Goal: Task Accomplishment & Management: Complete application form

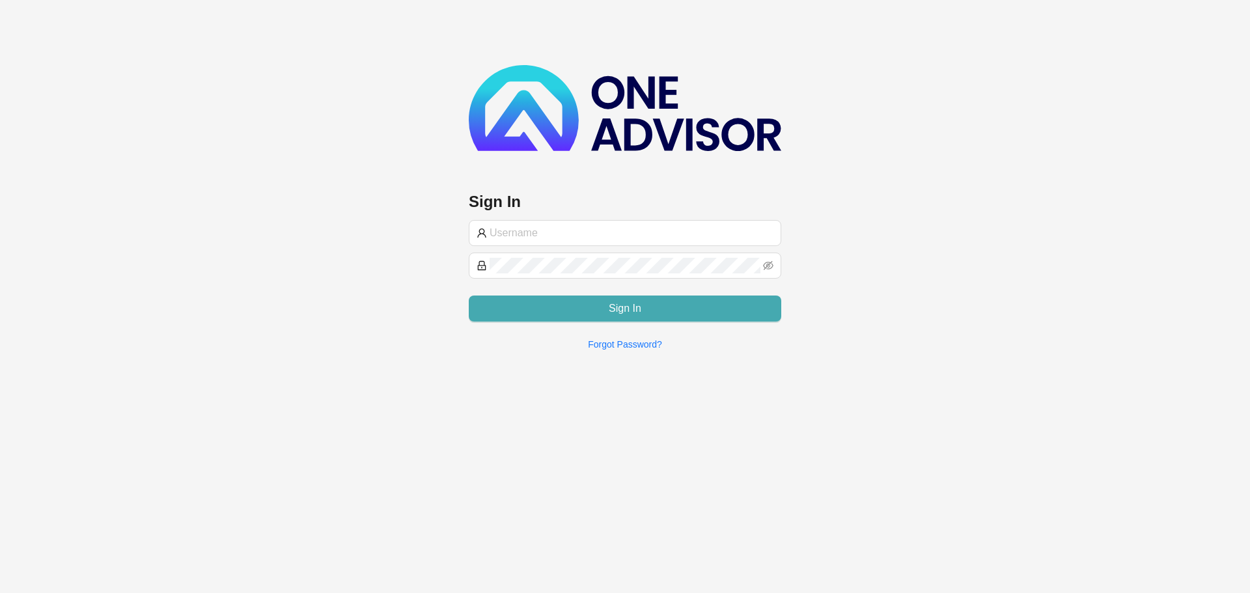
type input "[PERSON_NAME][EMAIL_ADDRESS][DOMAIN_NAME]"
click at [604, 309] on button "Sign In" at bounding box center [625, 309] width 312 height 26
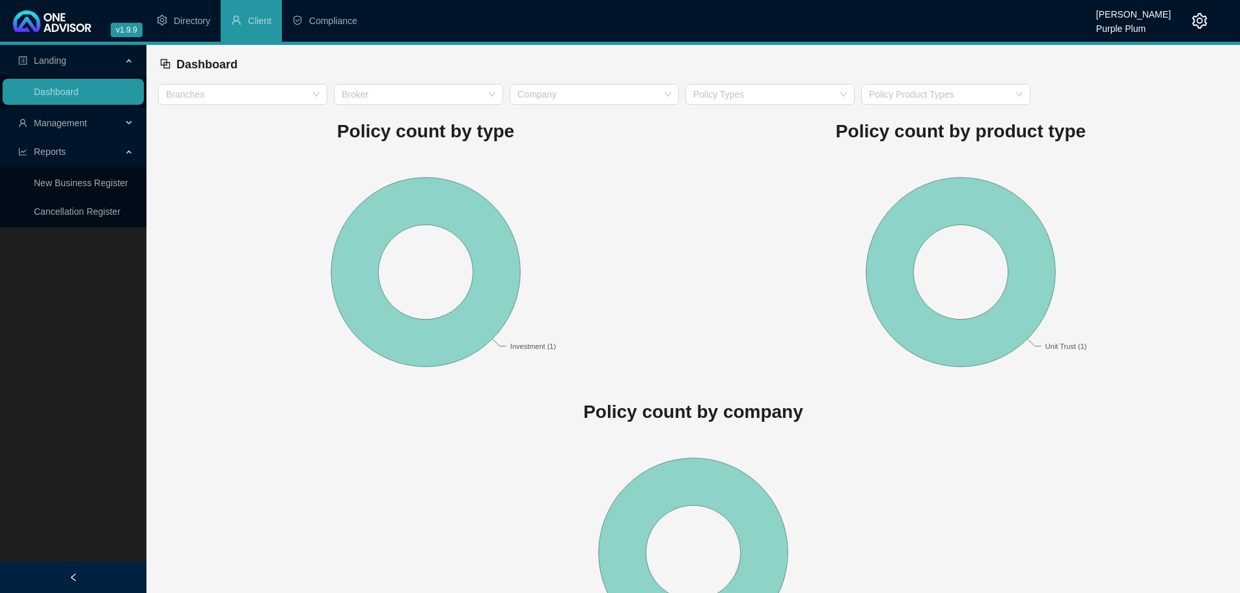
click at [103, 122] on span "Management" at bounding box center [69, 123] width 103 height 26
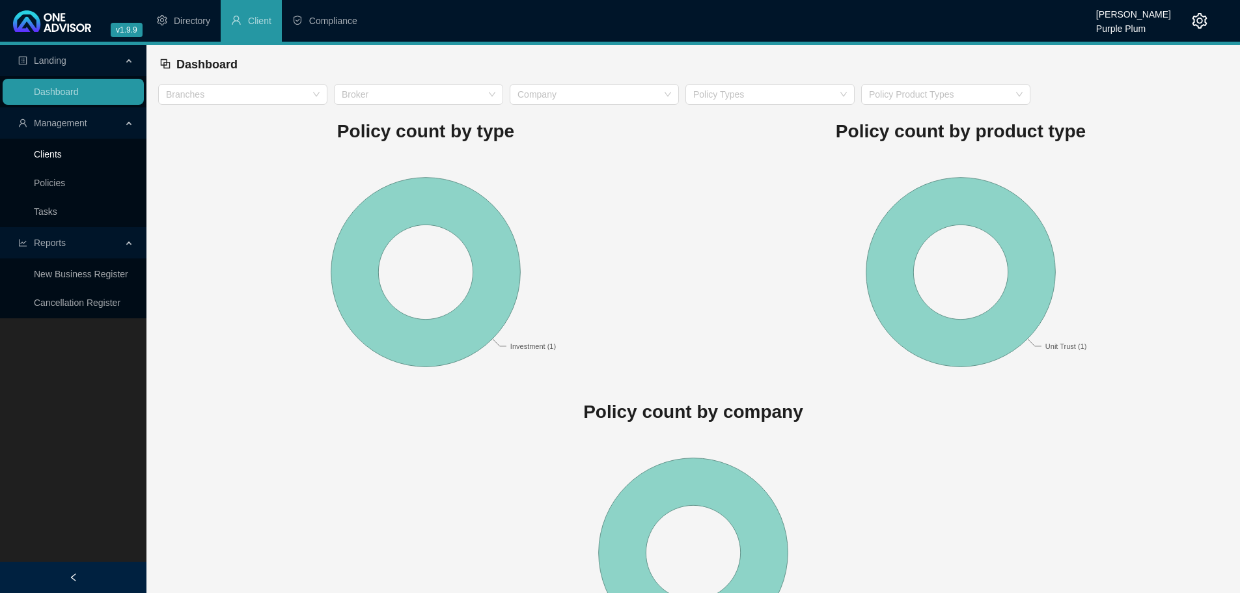
click at [62, 156] on link "Clients" at bounding box center [48, 154] width 28 height 10
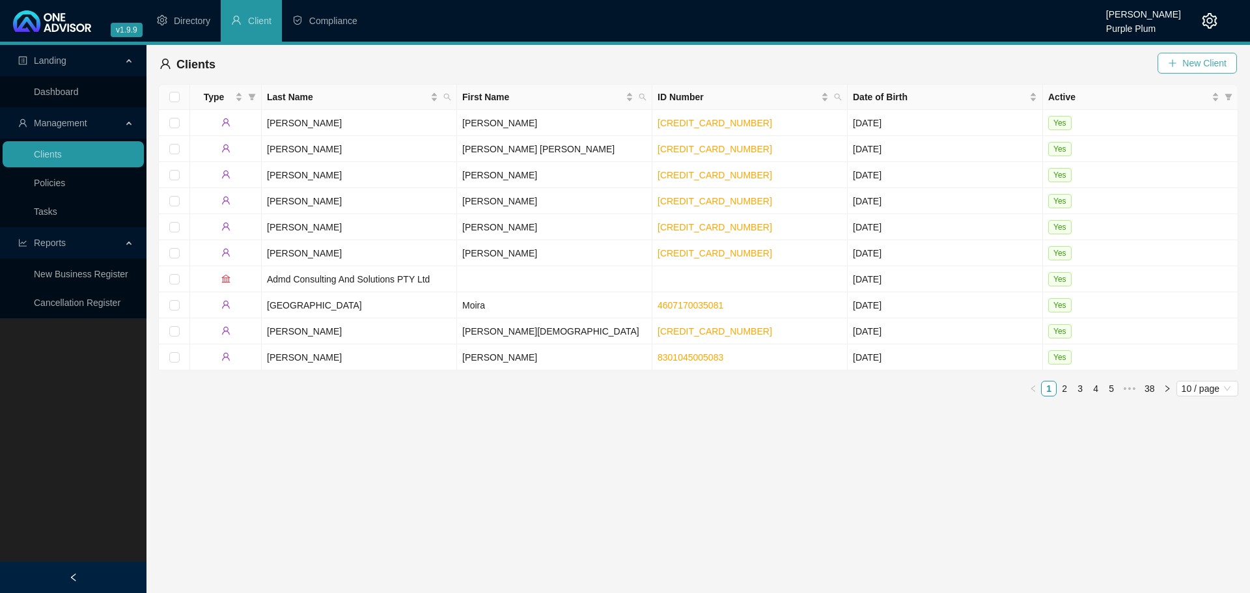
click at [1195, 61] on span "New Client" at bounding box center [1204, 63] width 44 height 14
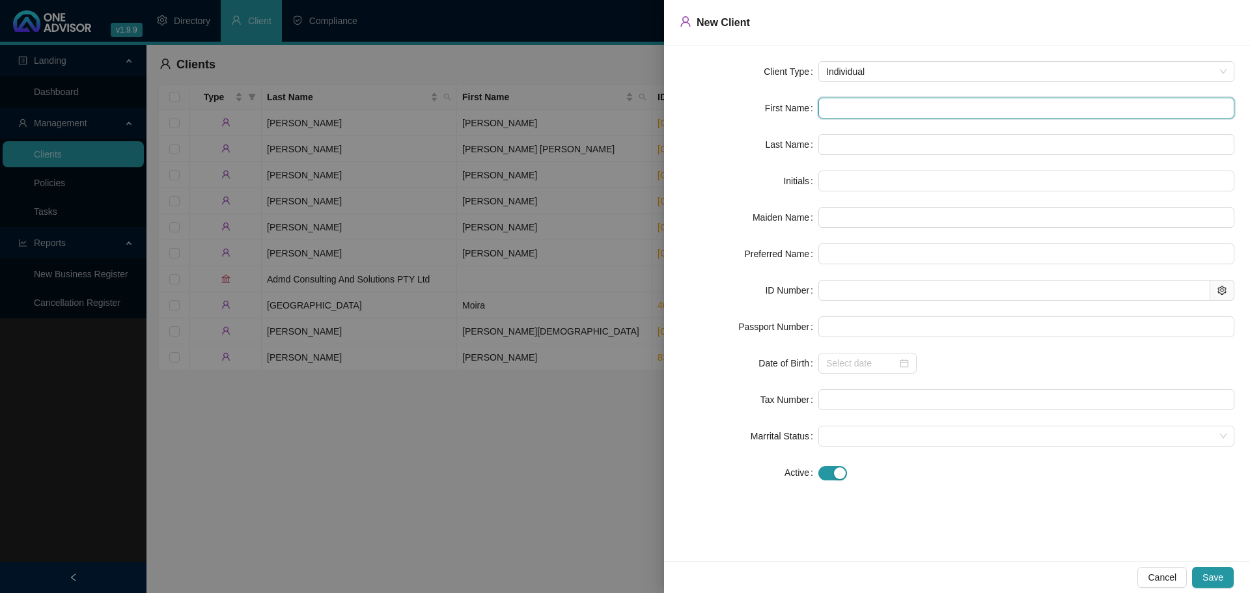
click at [857, 101] on input "text" at bounding box center [1026, 108] width 416 height 21
type input "k"
type input "K"
type input "k"
type input "ki"
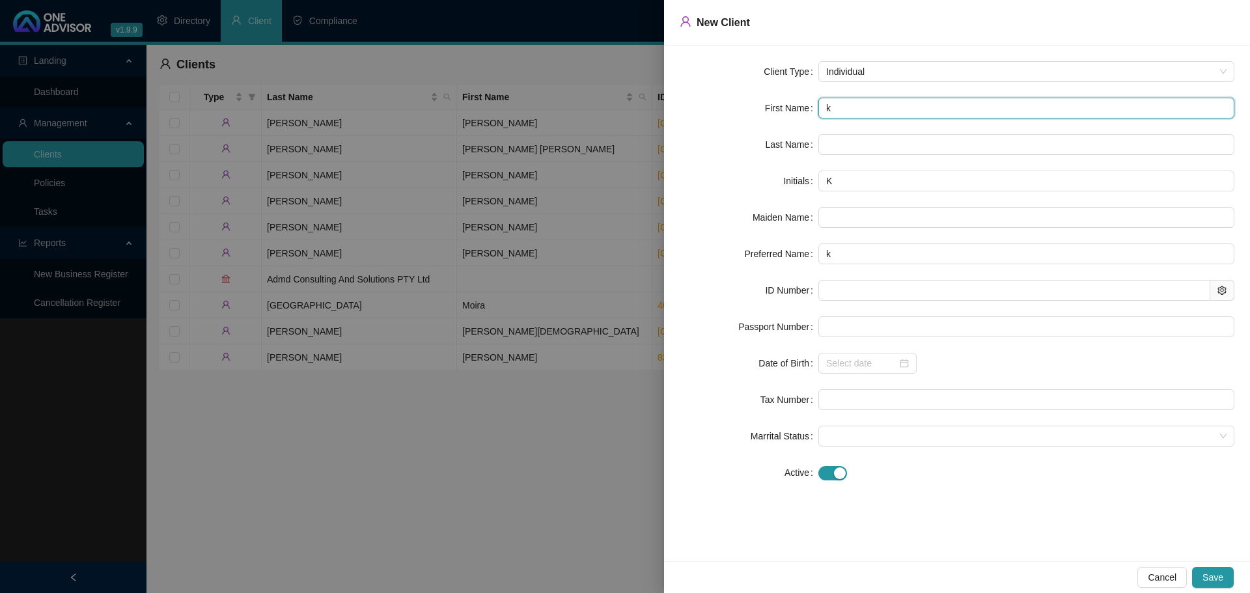
type input "ki"
type input "kir"
type input "ki"
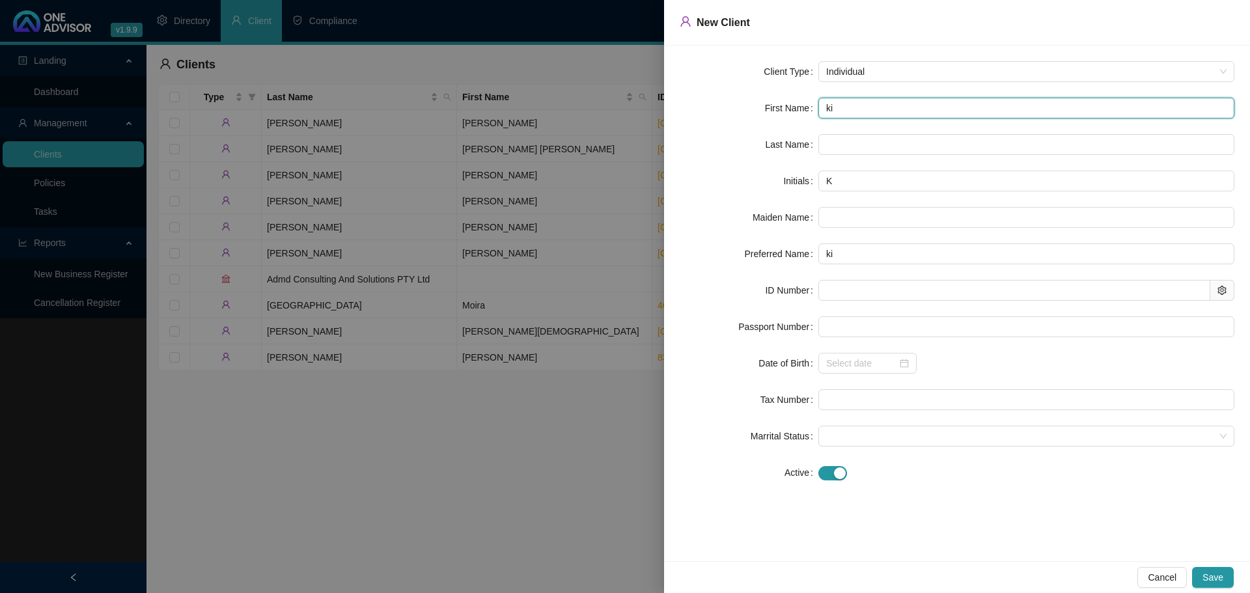
type input "k"
type input "K"
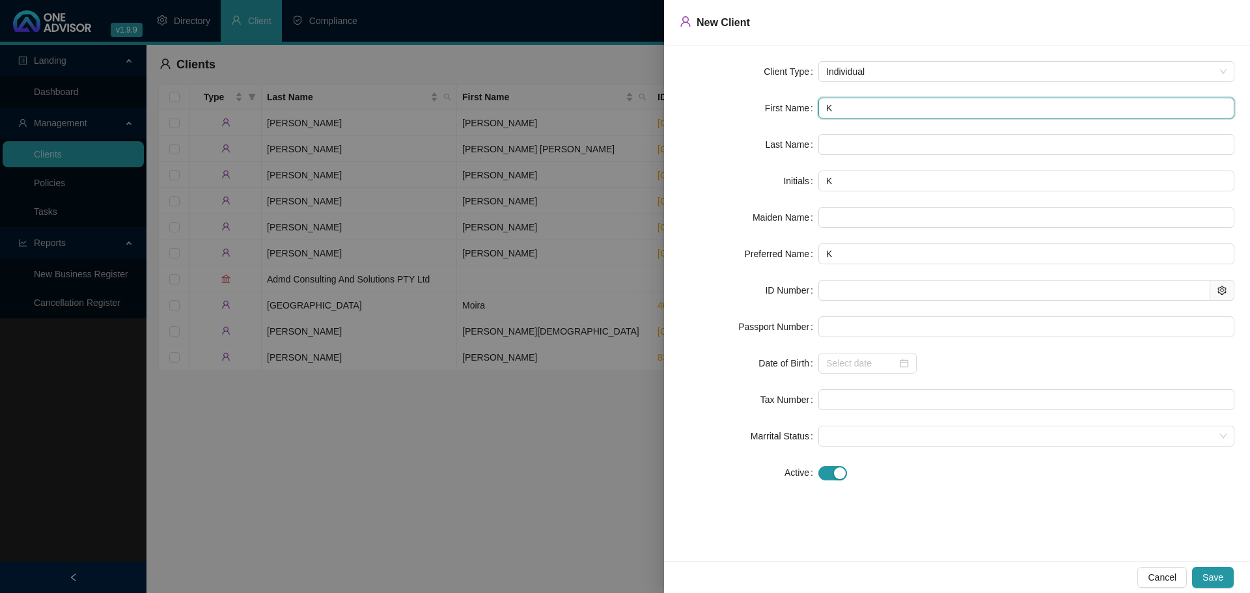
type input "KI"
type input "KIR"
type input "KIRO"
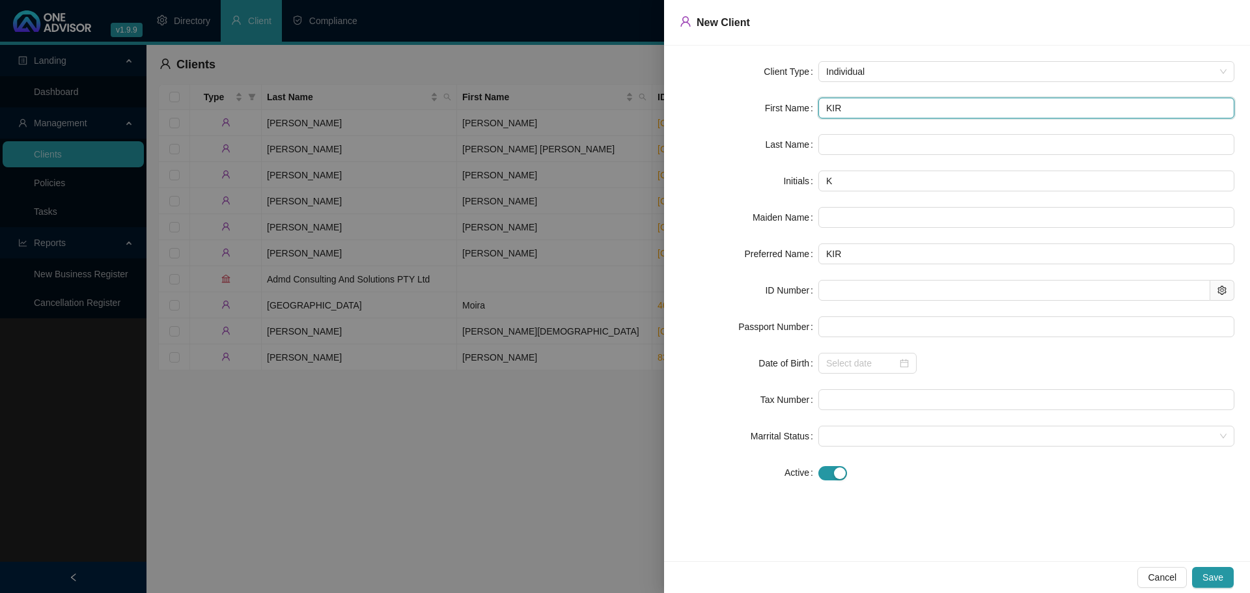
type input "KIRO"
type input "KIROS"
type input "KIROSH"
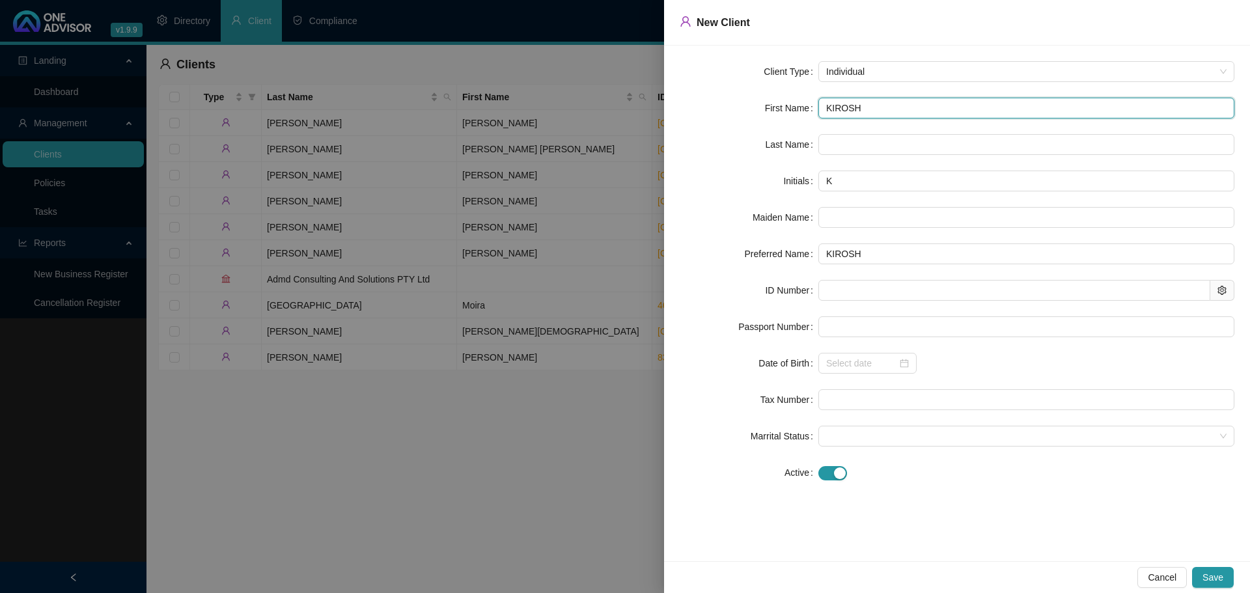
type input "KIROSHA"
type input "KIROSHAN"
type input "KIROSHAN V"
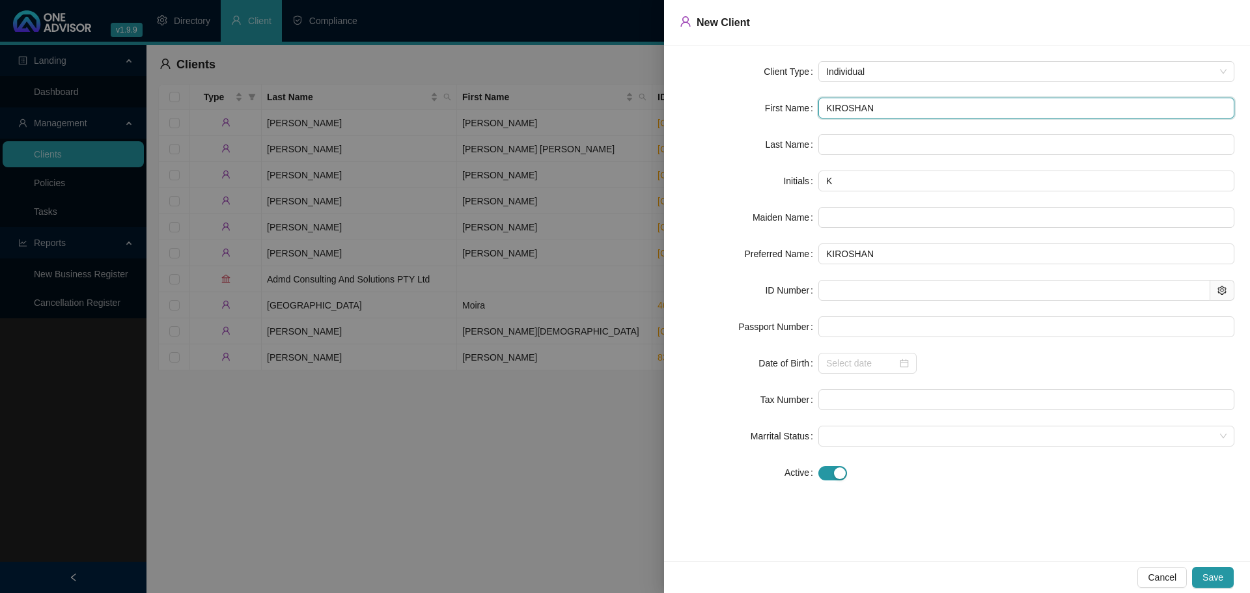
type input "KV"
type input "KIROSHAN VALLAITHUM"
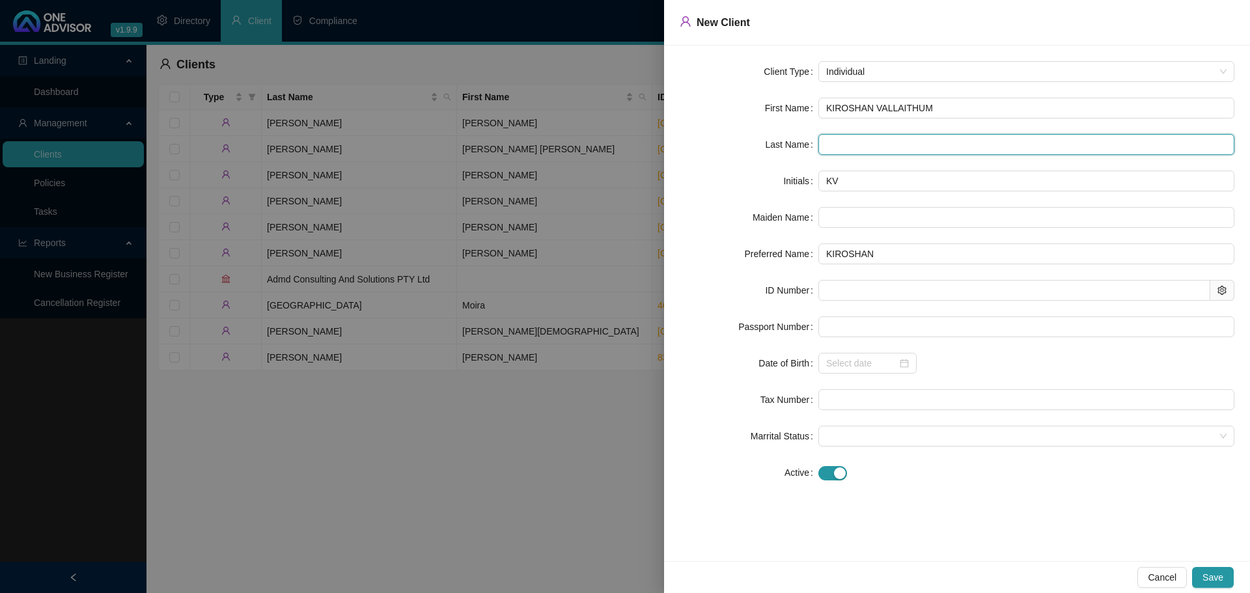
click at [854, 146] on input "text" at bounding box center [1026, 144] width 416 height 21
type input "NAIDOO"
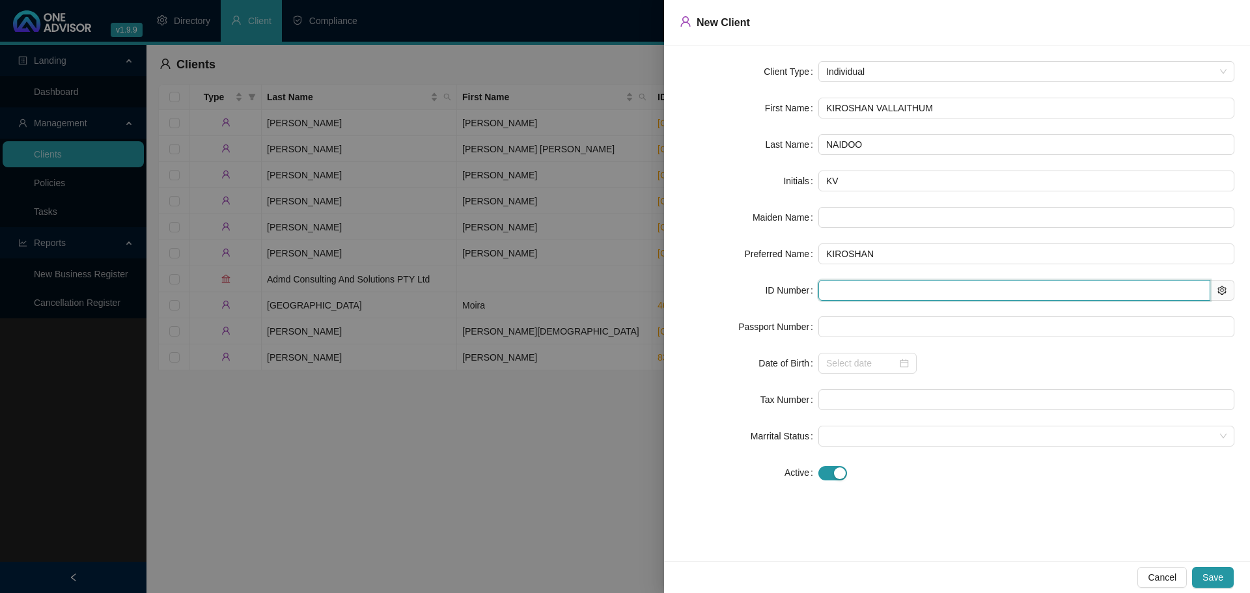
click at [872, 289] on input "text" at bounding box center [1014, 290] width 392 height 21
type input "991116"
type input "[DATE]"
type input "9911165217083"
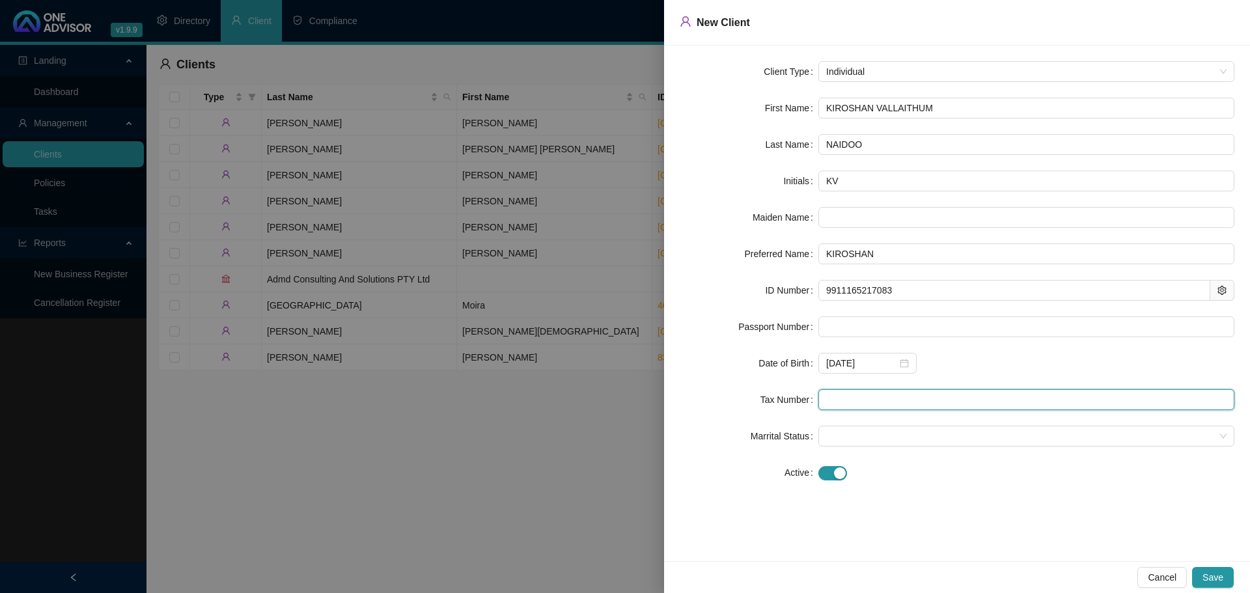
click at [848, 401] on input "text" at bounding box center [1026, 399] width 416 height 21
click at [849, 439] on span at bounding box center [1026, 436] width 400 height 20
type input "0306836305"
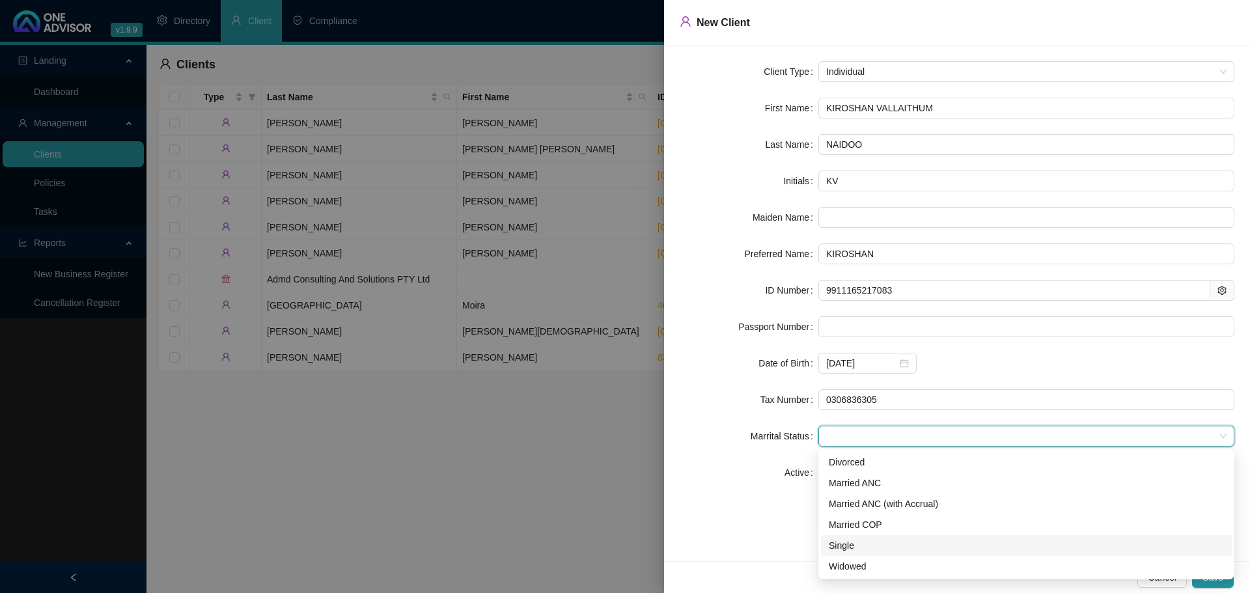
click at [849, 546] on div "Single" at bounding box center [1026, 545] width 395 height 14
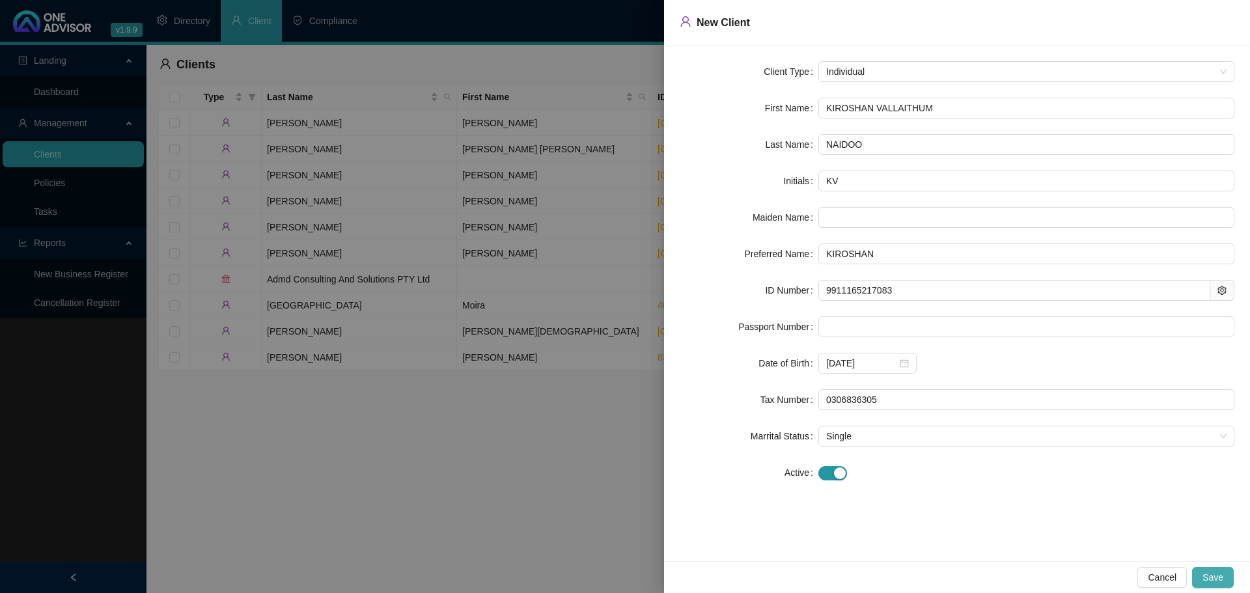
click at [1215, 577] on span "Save" at bounding box center [1212, 577] width 21 height 14
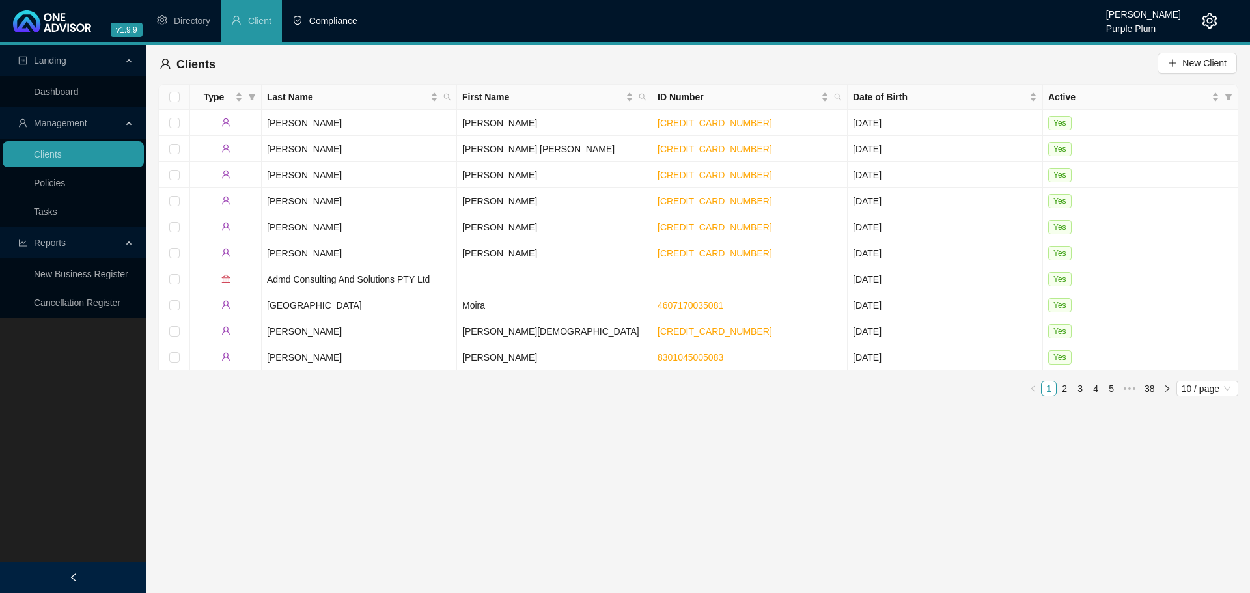
click at [324, 25] on span "Compliance" at bounding box center [333, 21] width 48 height 10
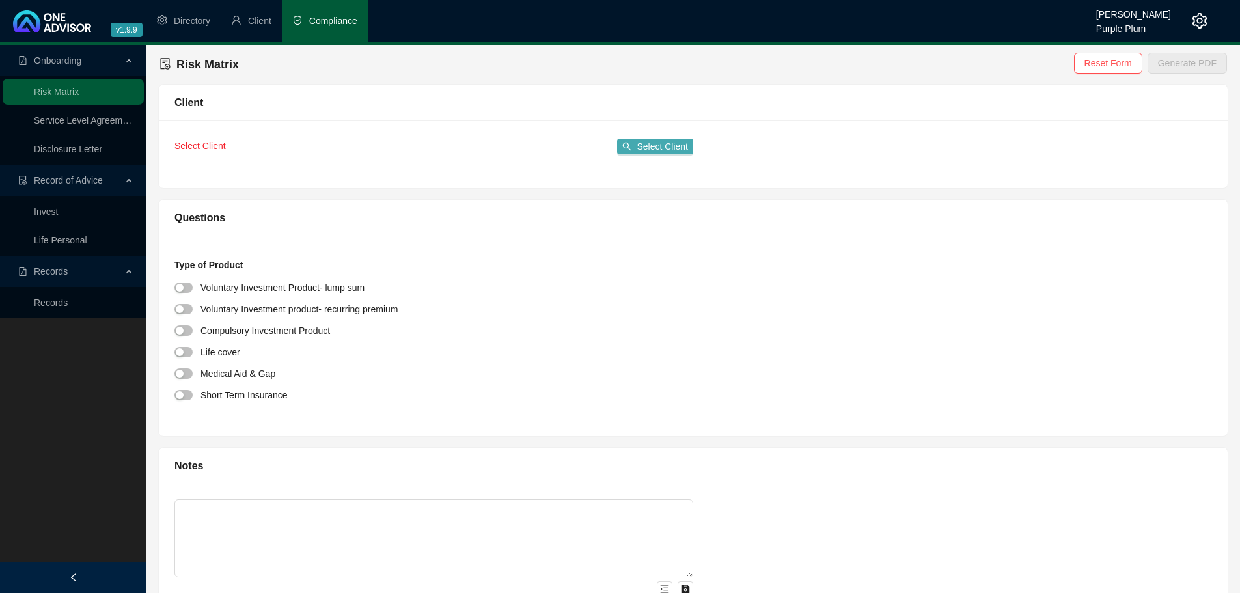
click at [656, 148] on span "Select Client" at bounding box center [662, 146] width 51 height 14
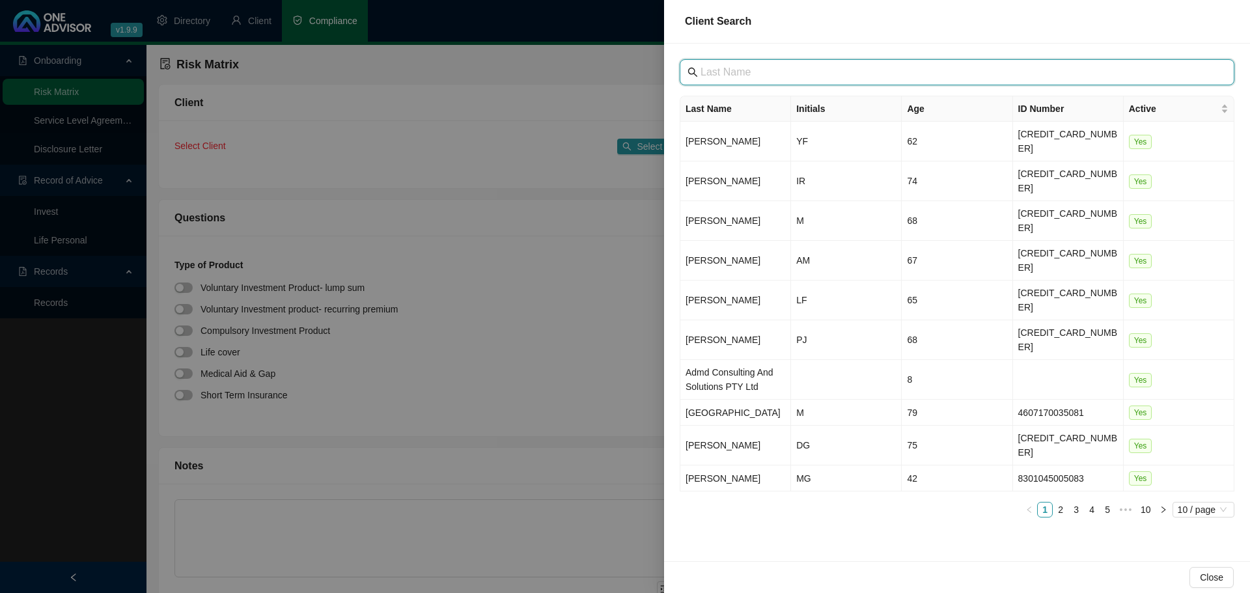
click at [711, 73] on input "text" at bounding box center [958, 72] width 516 height 16
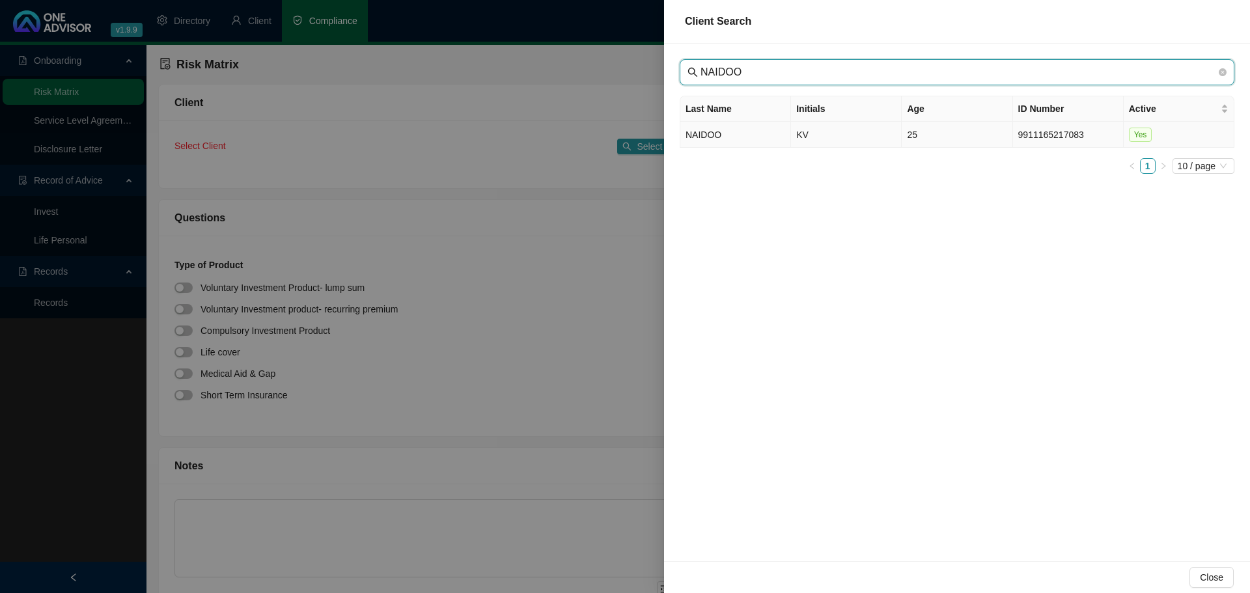
type input "NAIDOO"
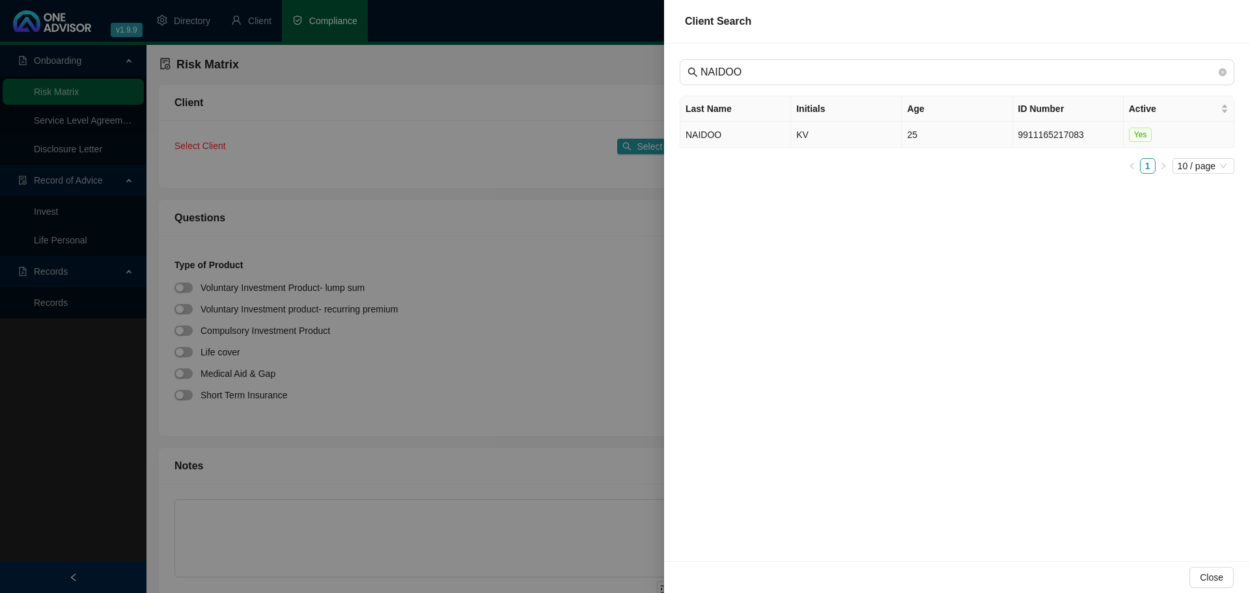
click at [720, 135] on td "NAIDOO" at bounding box center [735, 135] width 111 height 26
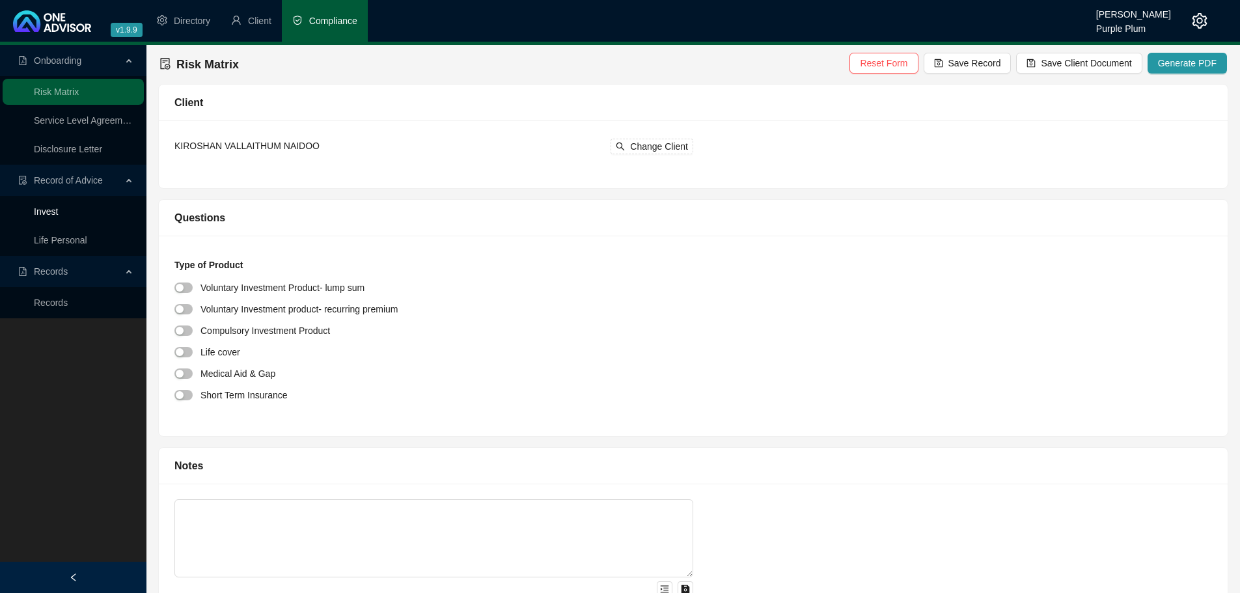
click at [58, 213] on link "Invest" at bounding box center [46, 211] width 24 height 10
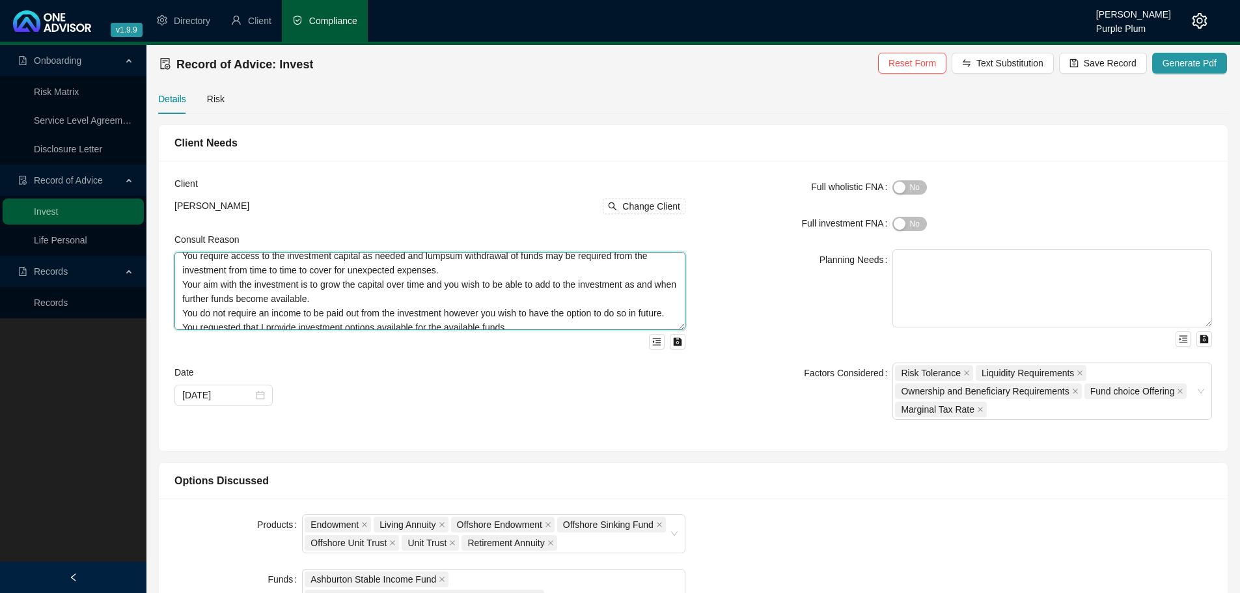
scroll to position [57, 0]
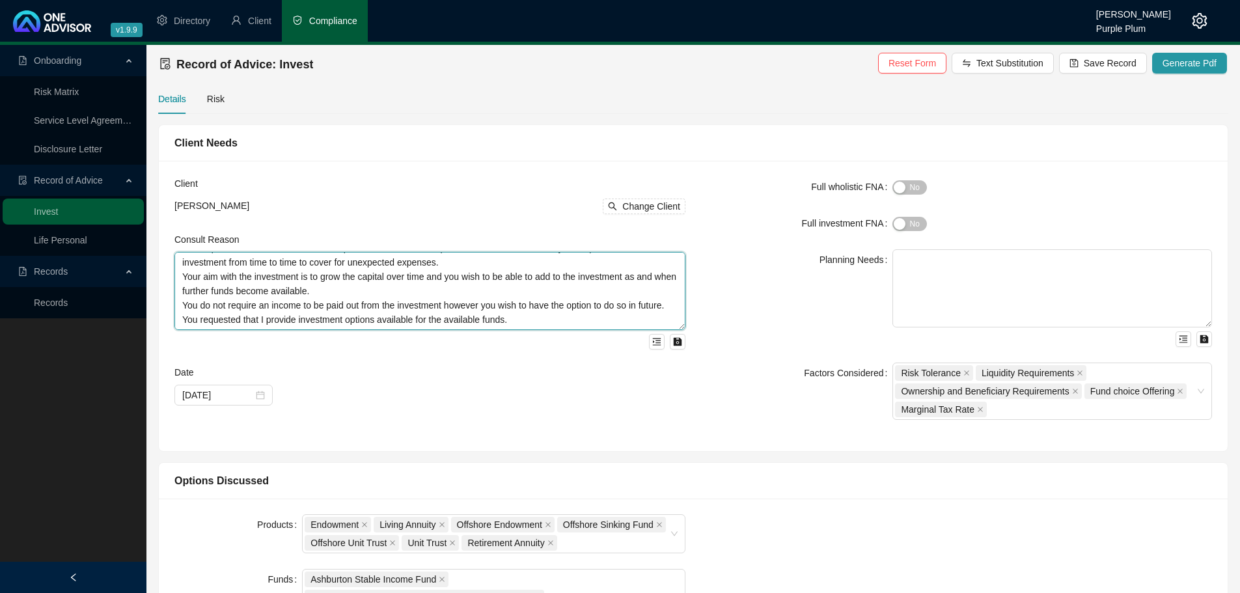
drag, startPoint x: 184, startPoint y: 264, endPoint x: 593, endPoint y: 326, distance: 413.4
click at [592, 326] on textarea "We met to discuss investment options for funds currently available to be invest…" at bounding box center [429, 291] width 511 height 78
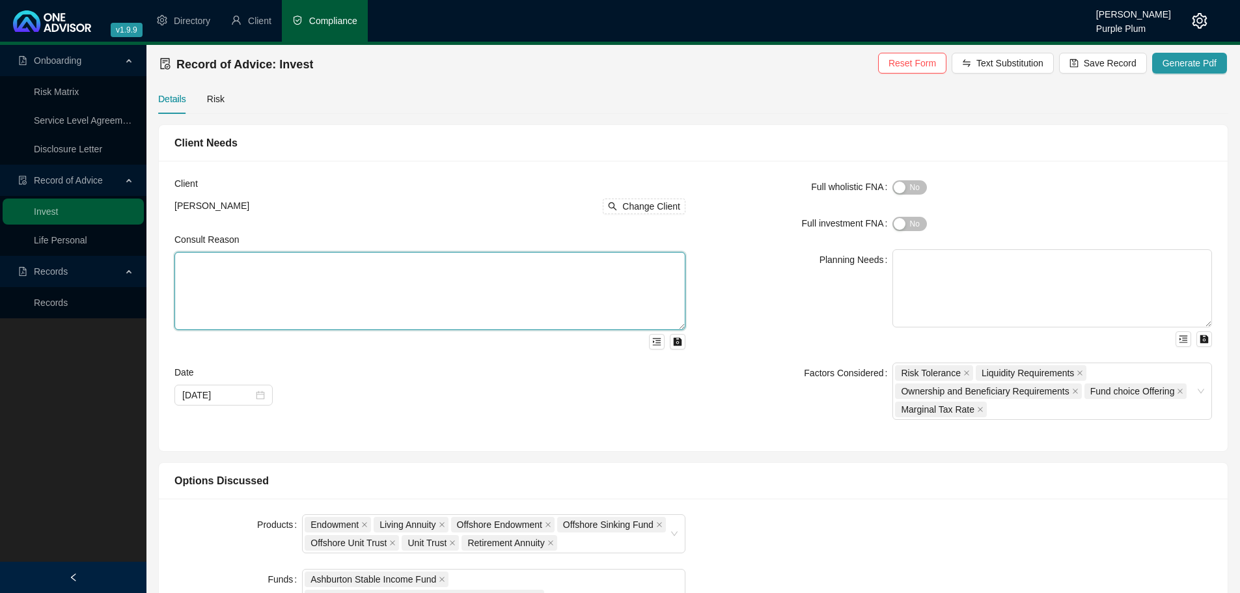
scroll to position [0, 0]
paste textarea "We met to discuss and review your current financial position and discuss invest…"
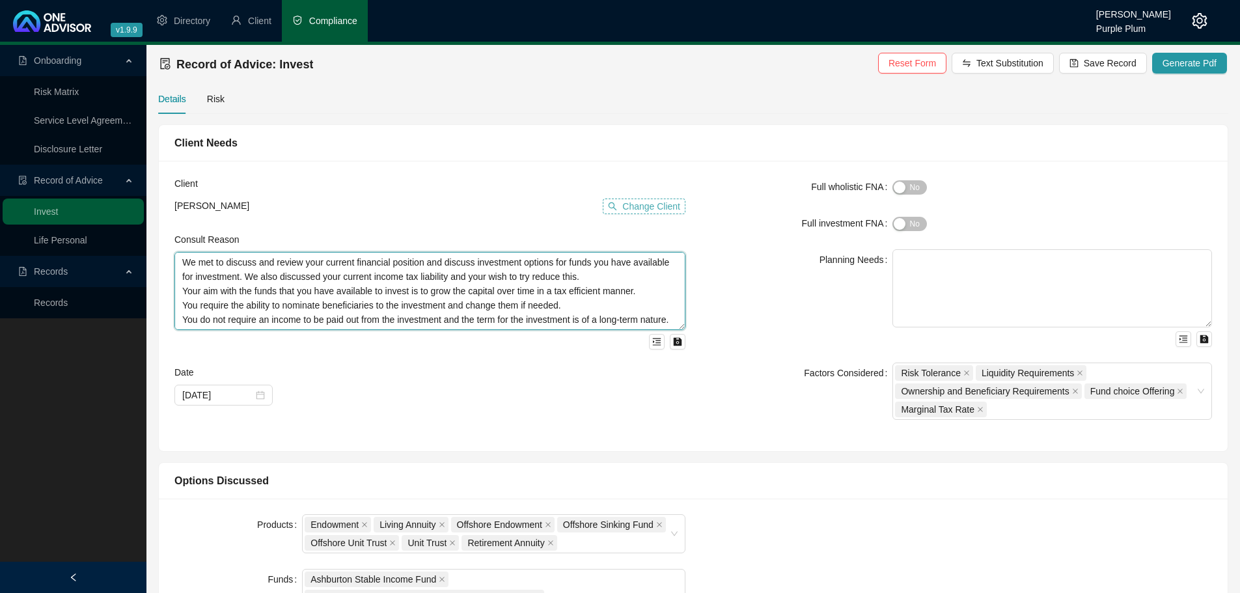
type textarea "We met to discuss and review your current financial position and discuss invest…"
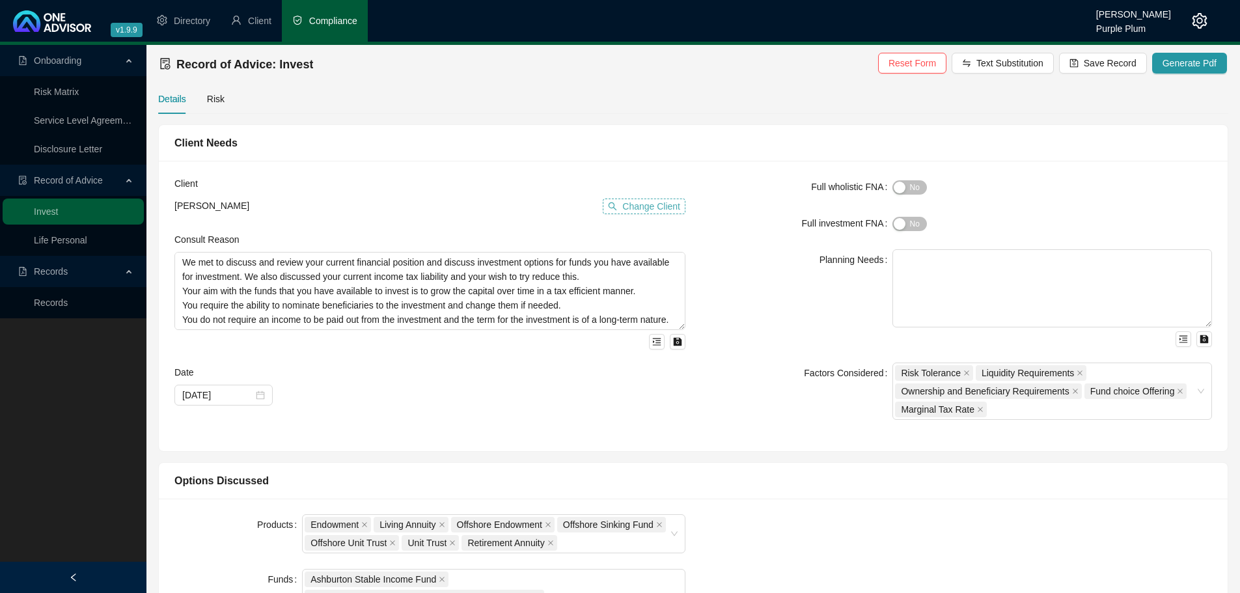
click at [650, 204] on span "Change Client" at bounding box center [651, 206] width 58 height 14
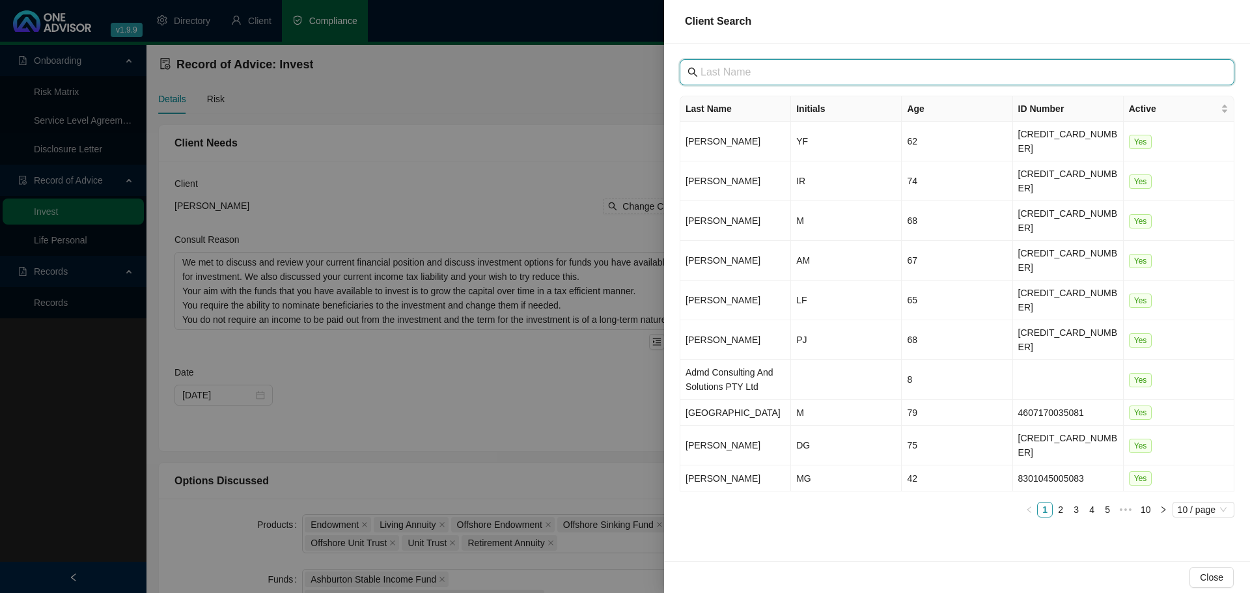
click at [719, 78] on input "text" at bounding box center [958, 72] width 516 height 16
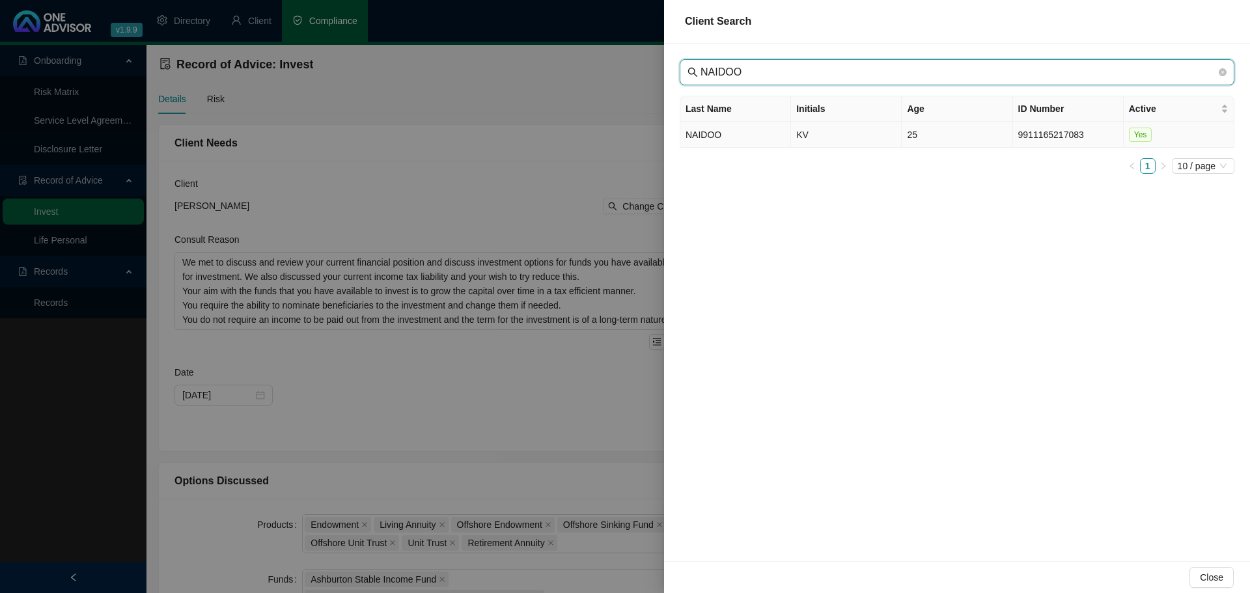
type input "NAIDOO"
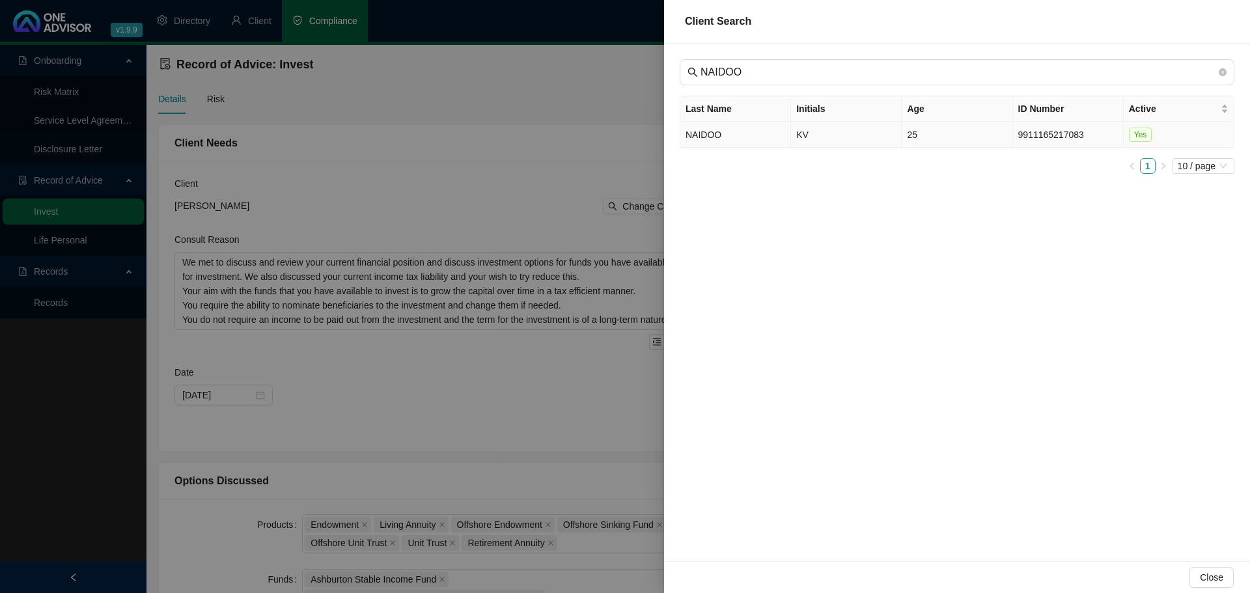
drag, startPoint x: 721, startPoint y: 137, endPoint x: 727, endPoint y: 135, distance: 6.6
click at [721, 136] on td "NAIDOO" at bounding box center [735, 135] width 111 height 26
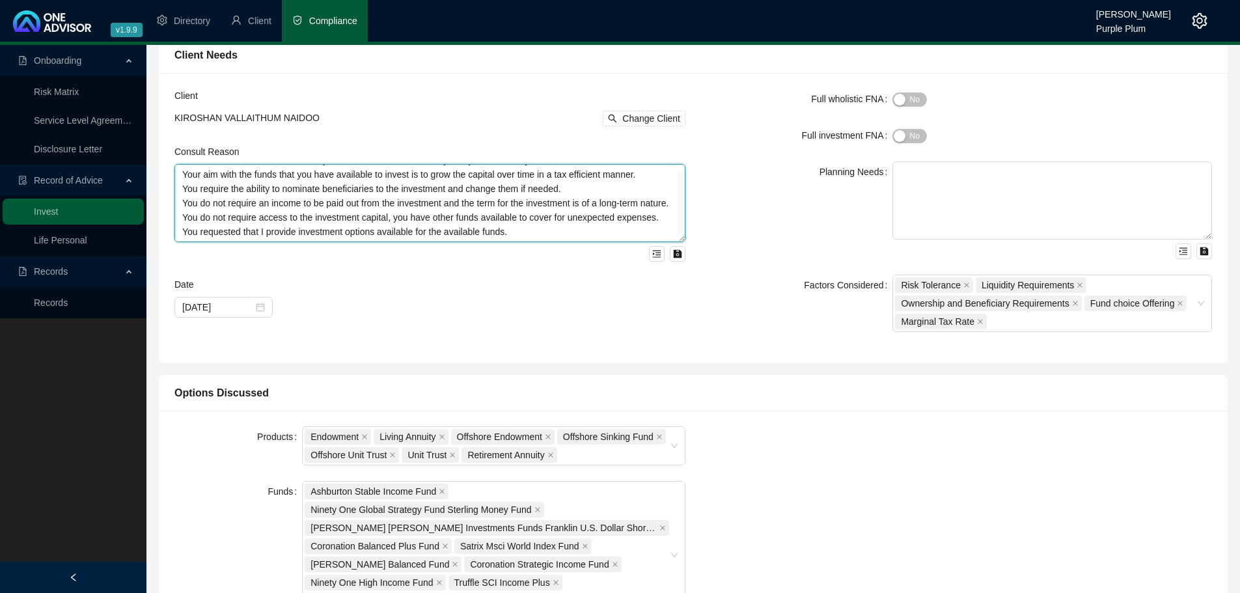
scroll to position [105, 0]
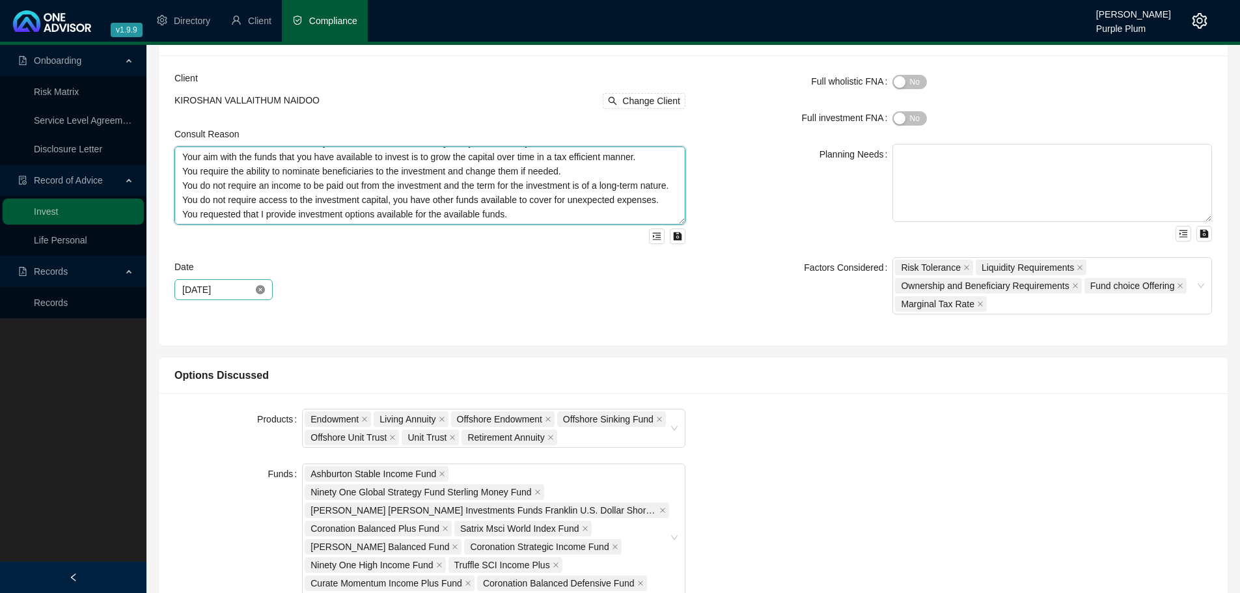
click at [258, 287] on icon "close-circle" at bounding box center [260, 289] width 9 height 9
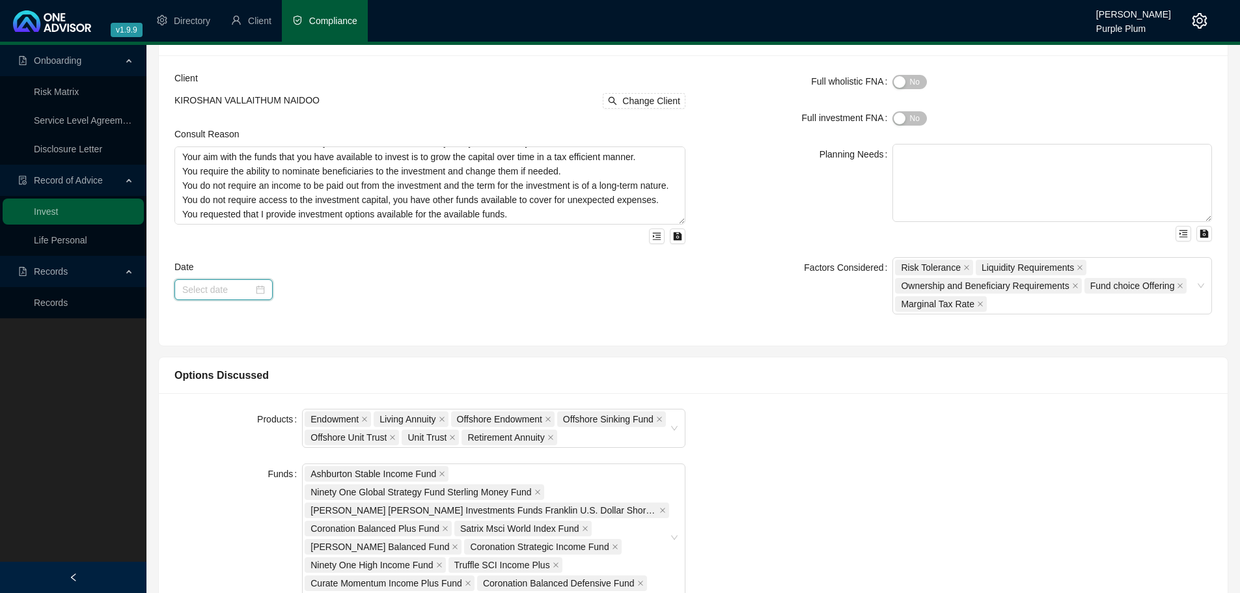
click at [212, 290] on input at bounding box center [217, 290] width 71 height 14
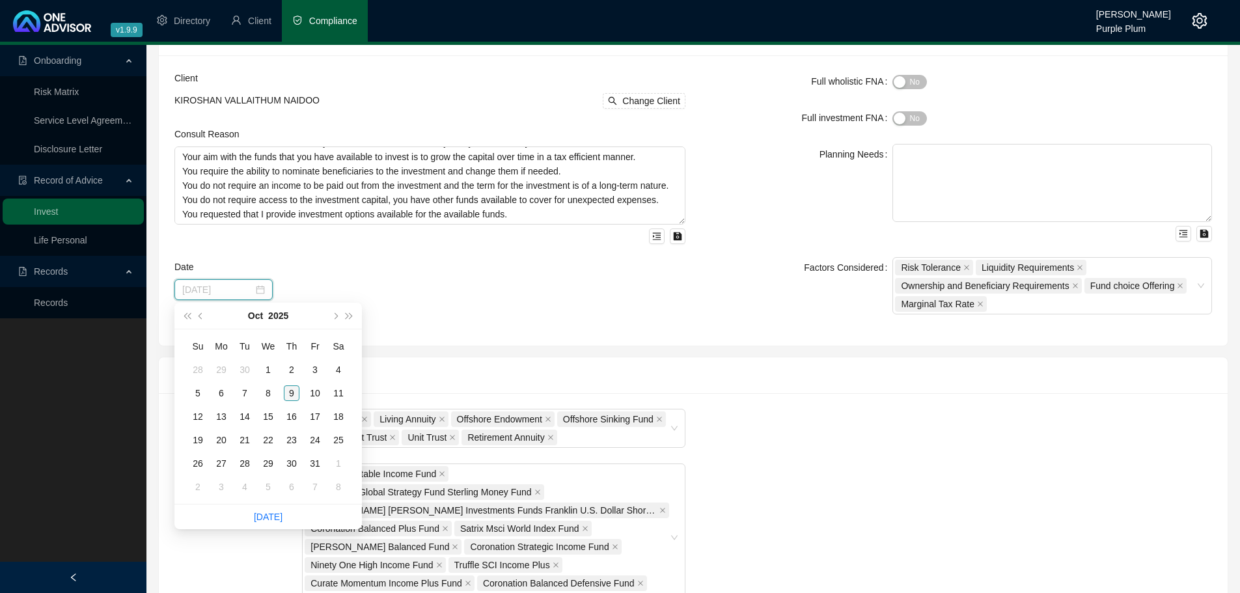
type input "[DATE]"
click at [294, 397] on div "9" at bounding box center [292, 393] width 16 height 16
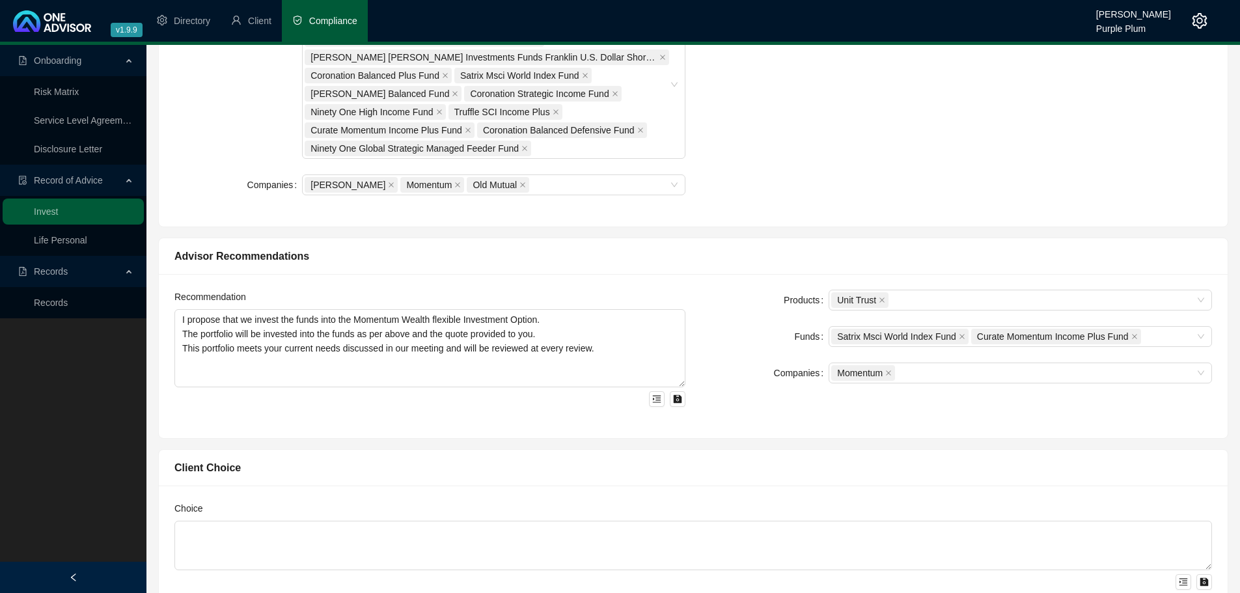
scroll to position [560, 0]
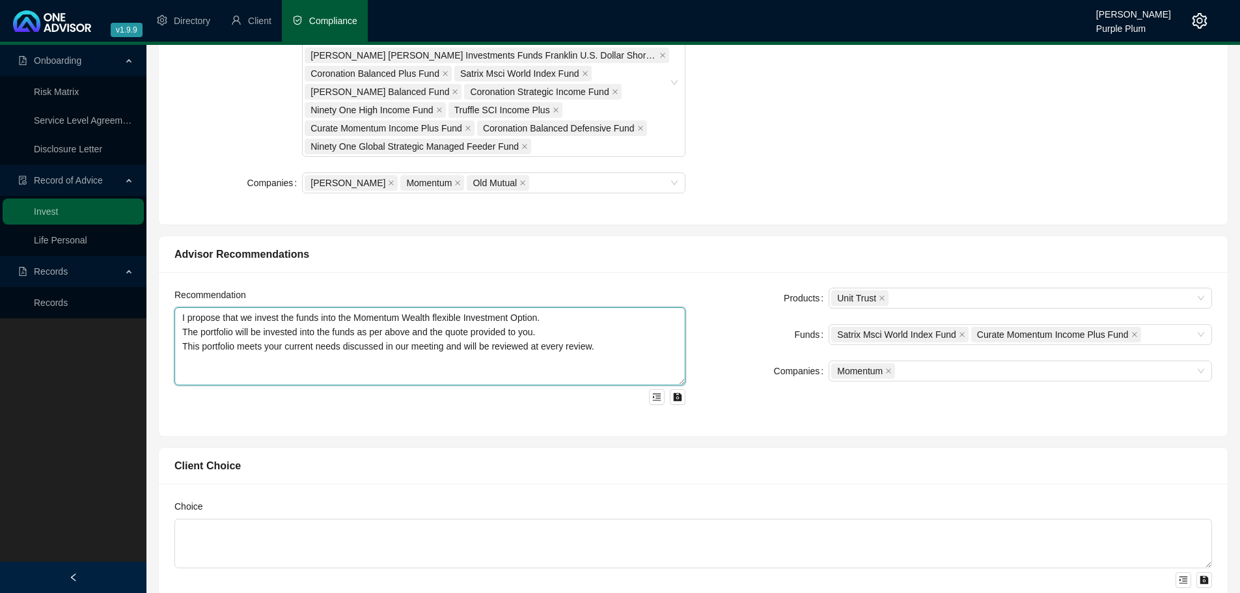
drag, startPoint x: 184, startPoint y: 321, endPoint x: 409, endPoint y: 360, distance: 228.6
click at [408, 360] on textarea "I propose that we invest the funds into the Momentum Wealth flexible Investment…" at bounding box center [429, 346] width 511 height 78
click at [671, 355] on textarea "I propose that we invest the funds into the Momentum Wealth flexible Investment…" at bounding box center [429, 346] width 511 height 78
drag, startPoint x: 178, startPoint y: 316, endPoint x: 588, endPoint y: 359, distance: 412.4
click at [586, 359] on textarea "I propose that we invest the funds into the Momentum Wealth flexible Investment…" at bounding box center [429, 346] width 511 height 78
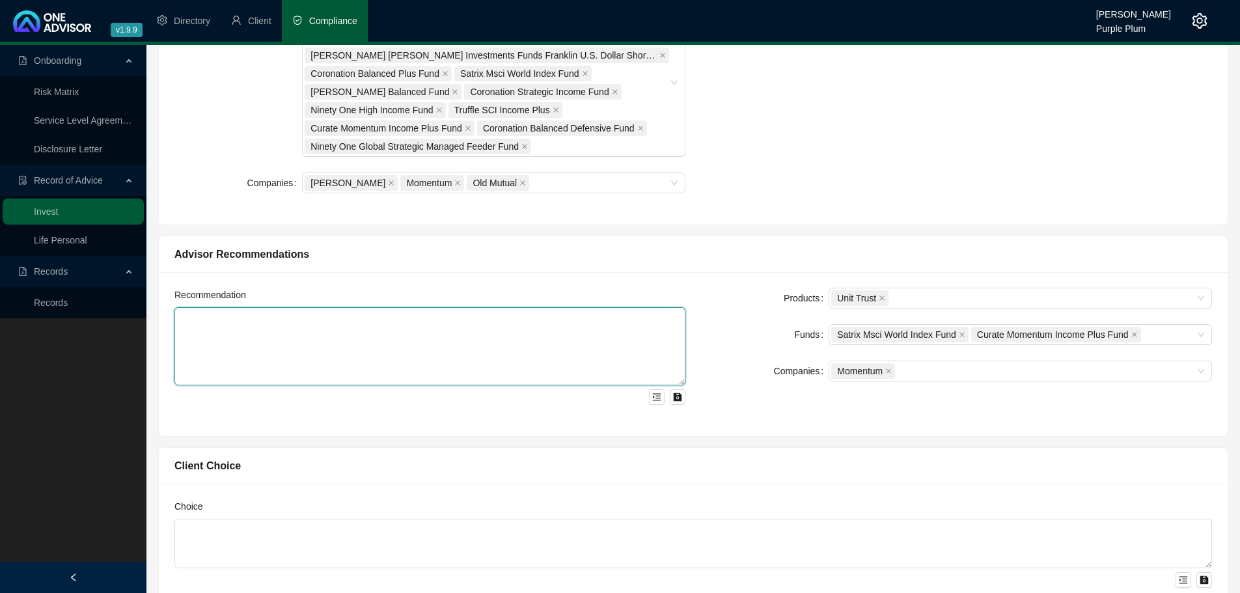
paste textarea "I propose that we invest the funds into a Momentum Wealth Retirement Annuity Op…"
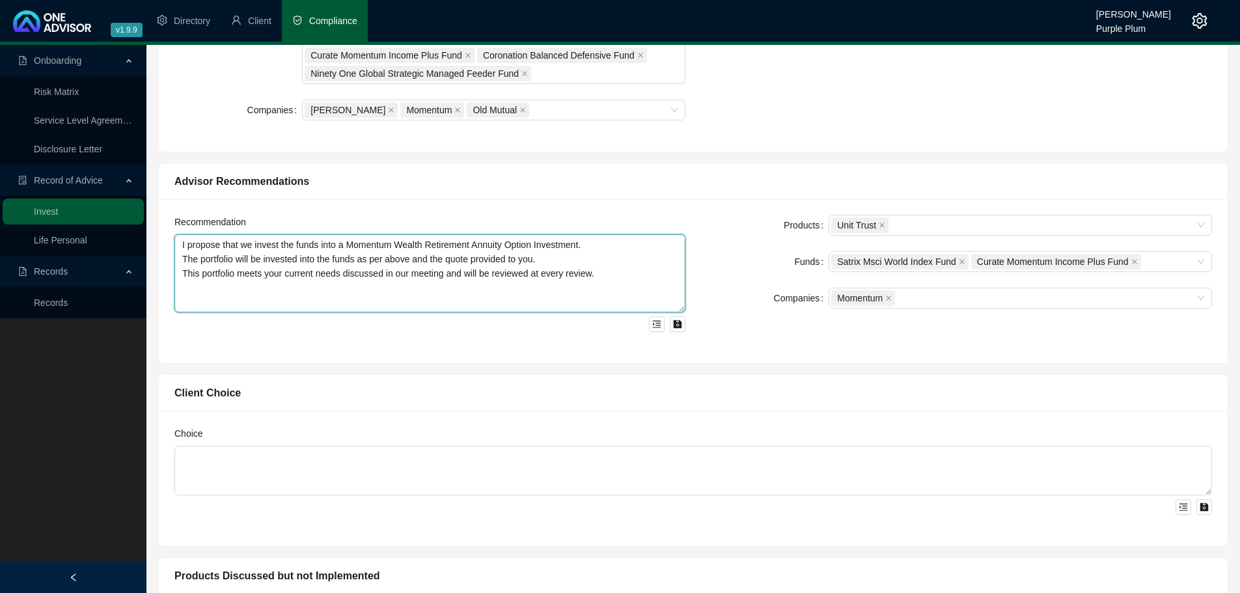
scroll to position [637, 0]
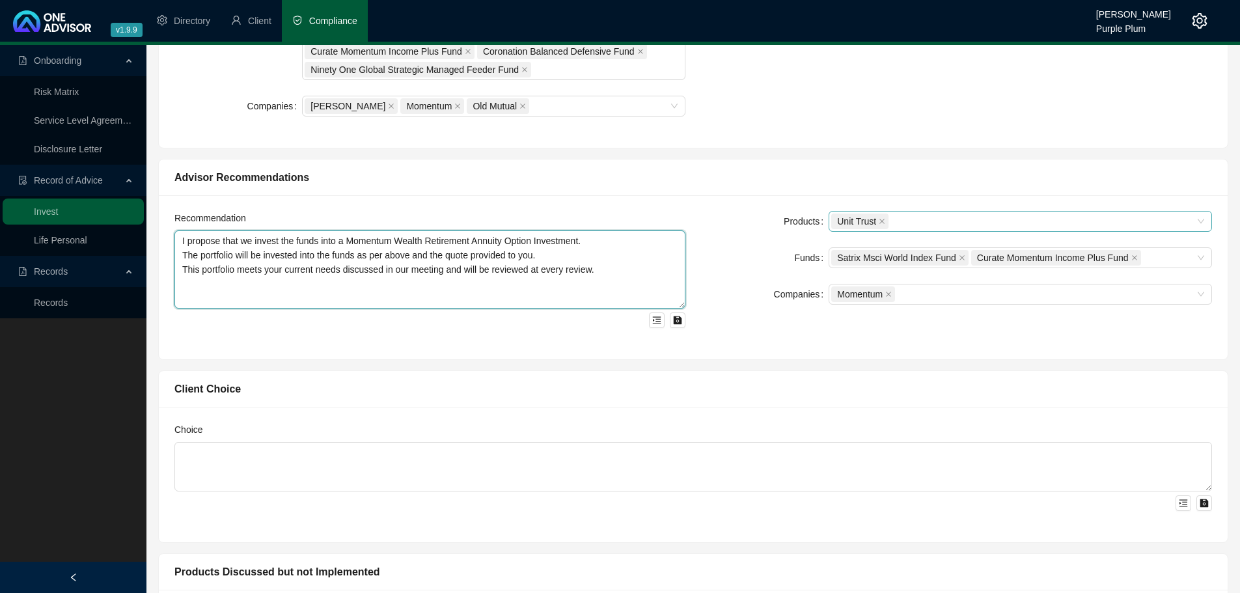
click at [1196, 226] on div "Unit Trust" at bounding box center [1020, 221] width 383 height 21
type textarea "I propose that we invest the funds into a Momentum Wealth Retirement Annuity Op…"
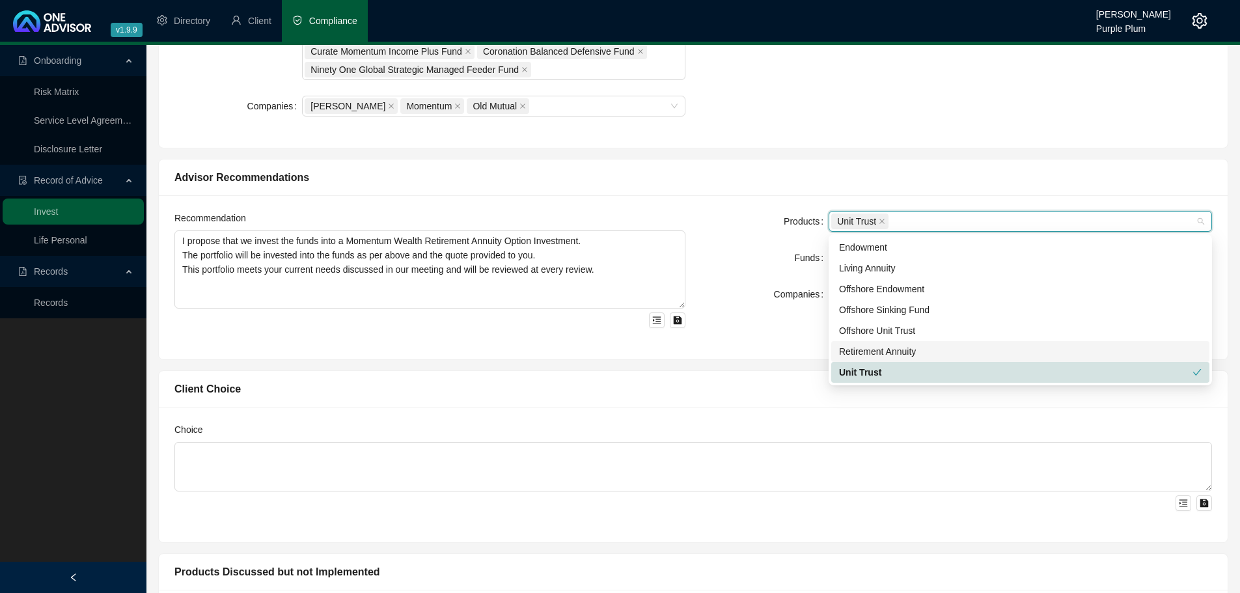
click at [897, 350] on div "Retirement Annuity" at bounding box center [1020, 351] width 363 height 14
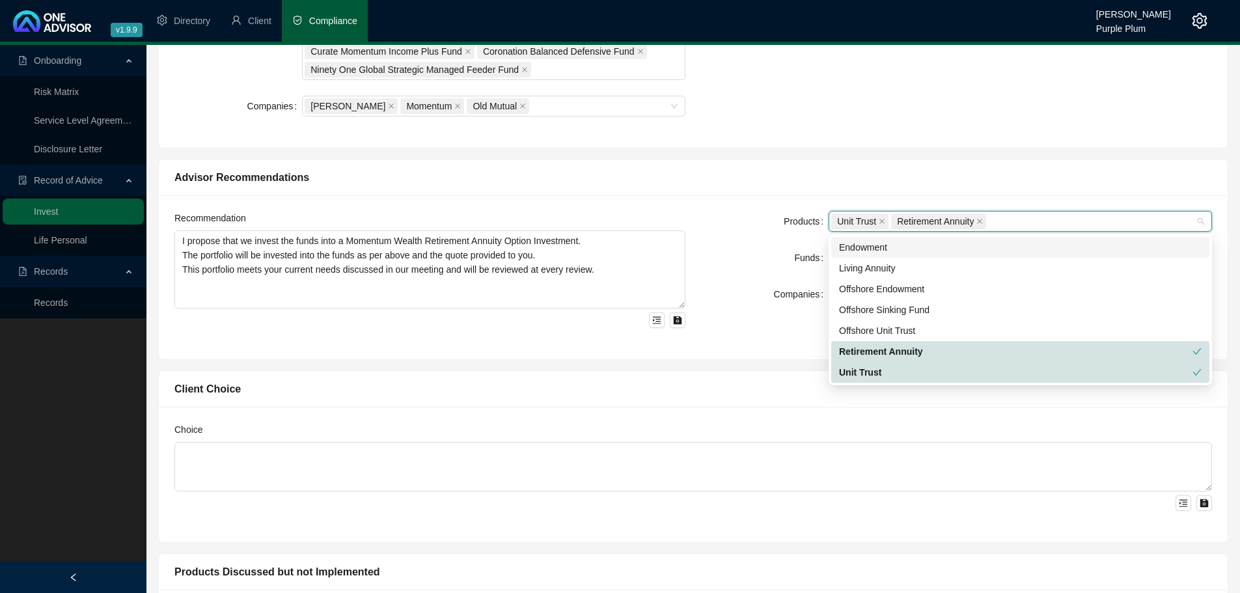
click at [883, 223] on icon "close" at bounding box center [882, 221] width 7 height 7
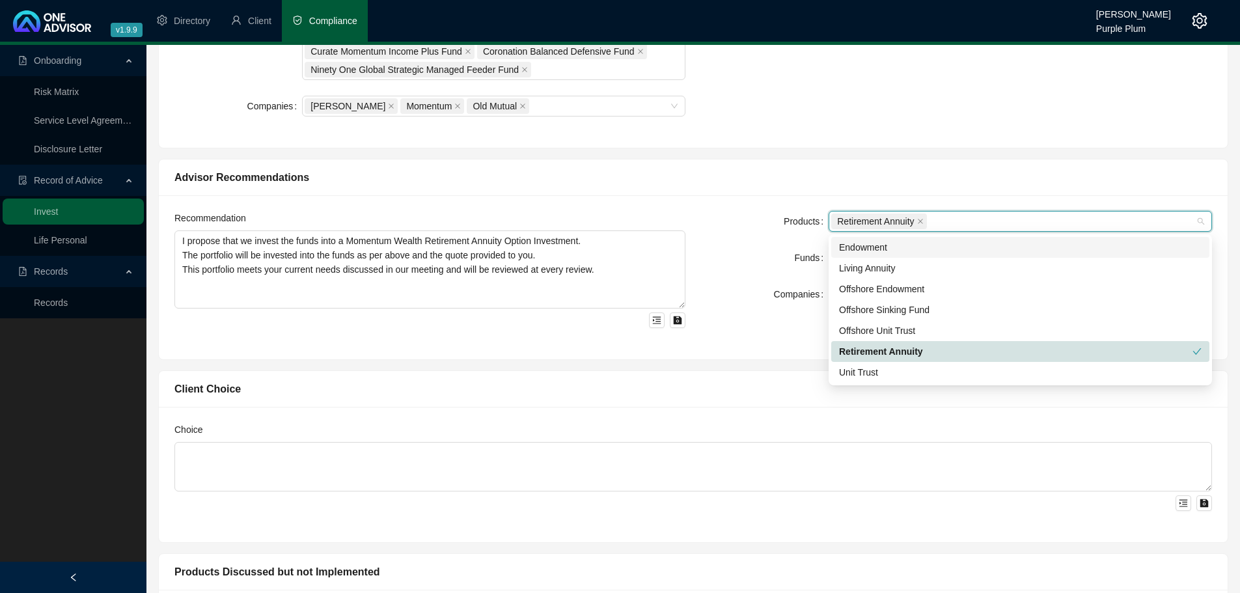
click at [920, 189] on div "Advisor Recommendations" at bounding box center [693, 177] width 1069 height 36
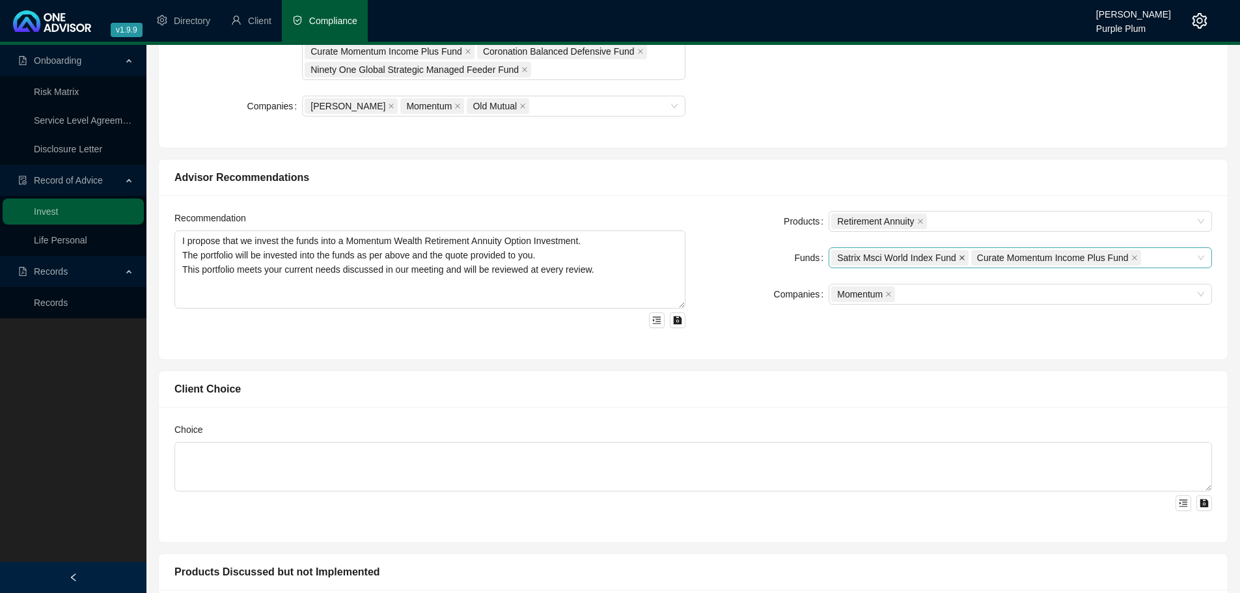
click at [963, 257] on icon "close" at bounding box center [962, 258] width 7 height 7
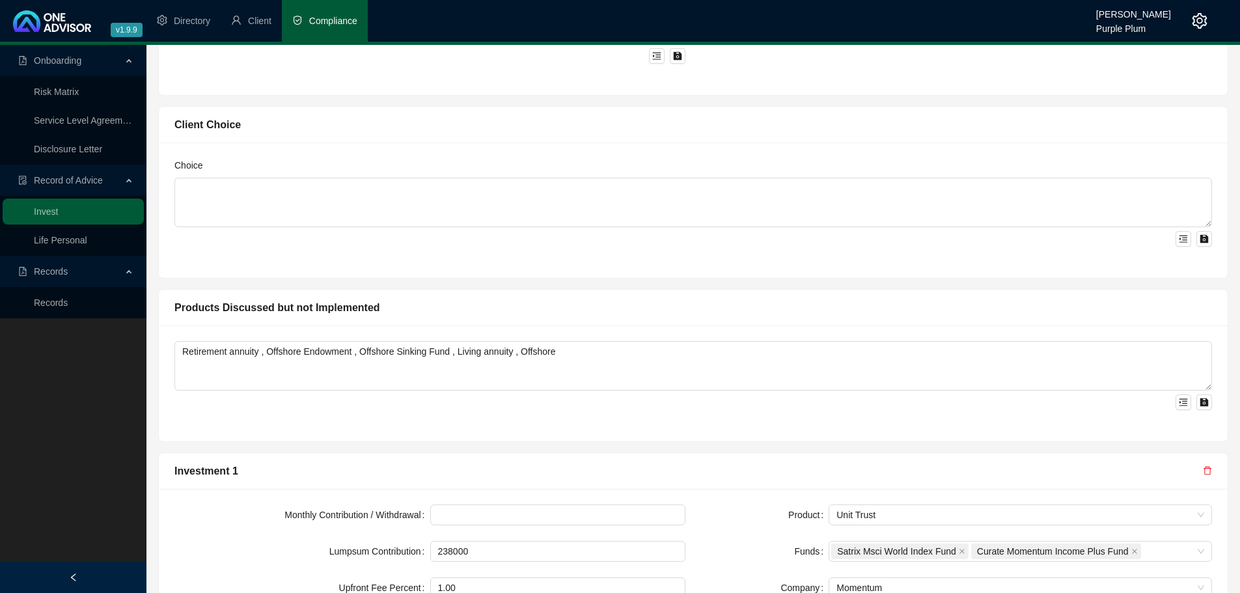
scroll to position [919, 0]
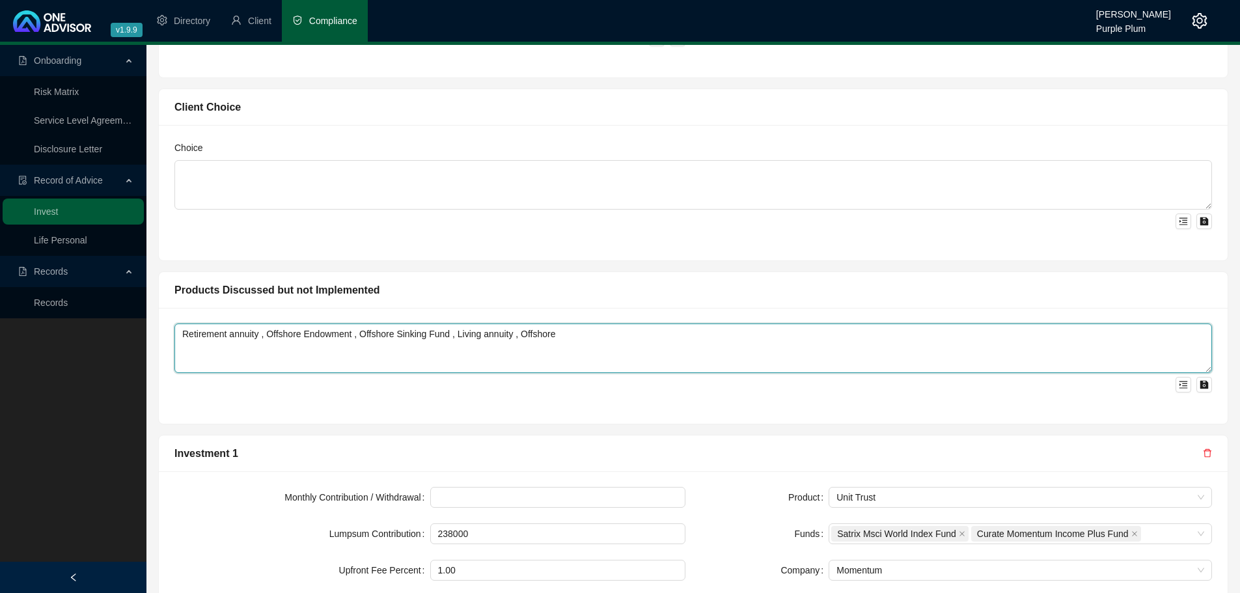
click at [262, 338] on textarea "Retirement annuity , Offshore Endowment , Offshore Sinking Fund , Living annuit…" at bounding box center [693, 348] width 1038 height 49
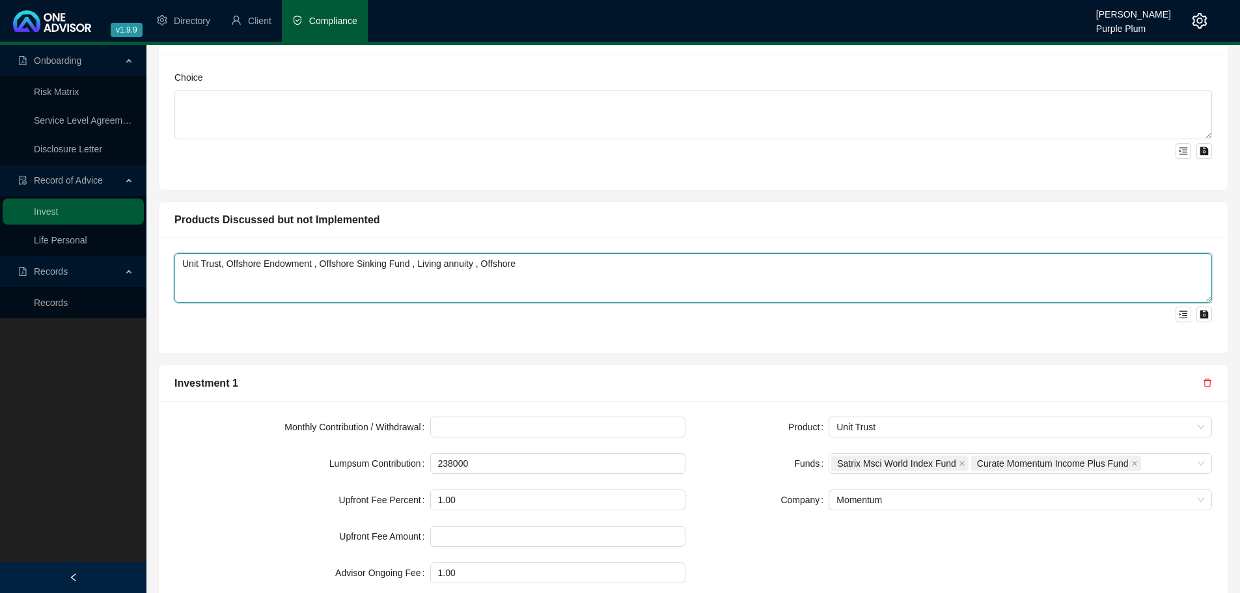
scroll to position [1002, 0]
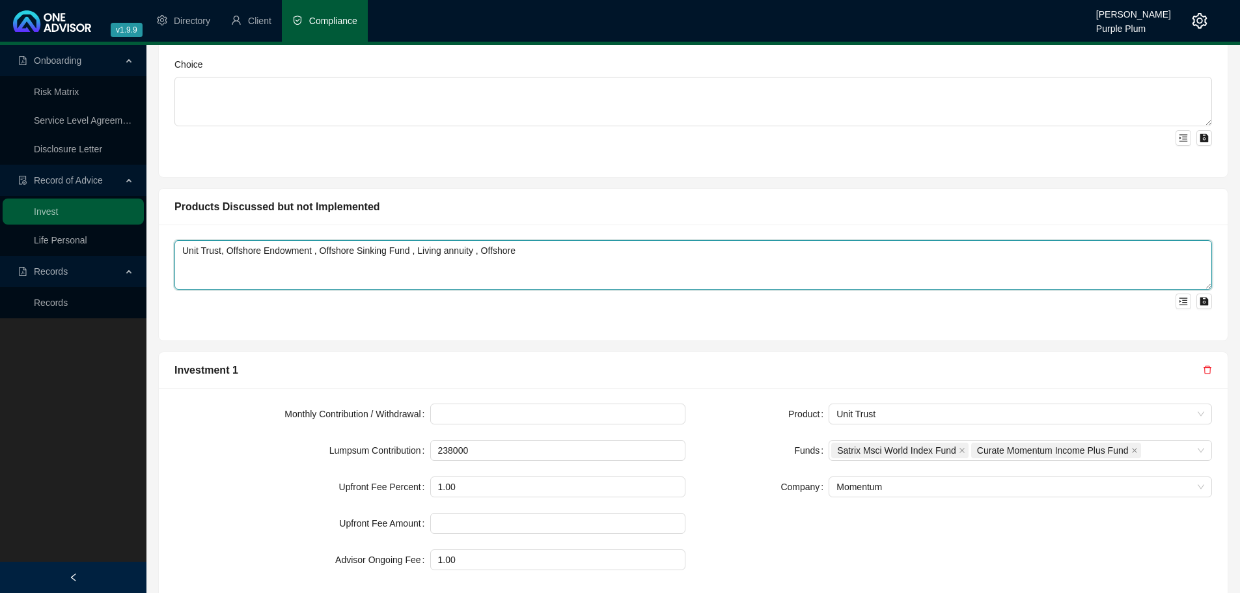
click at [544, 252] on textarea "Unit Trust, Offshore Endowment , Offshore Sinking Fund , Living annuity , Offsh…" at bounding box center [693, 264] width 1038 height 49
click at [260, 253] on textarea "Unit Trust, Offshore Endowment , Offshore Sinking Fund , Living annuity" at bounding box center [693, 264] width 1038 height 49
click at [376, 254] on textarea "Unit Trust, Endowment , Offshore Sinking Fund , Living annuity" at bounding box center [693, 264] width 1038 height 49
click at [392, 261] on textarea "Unit Trust, Endowment , Living annuity" at bounding box center [693, 264] width 1038 height 49
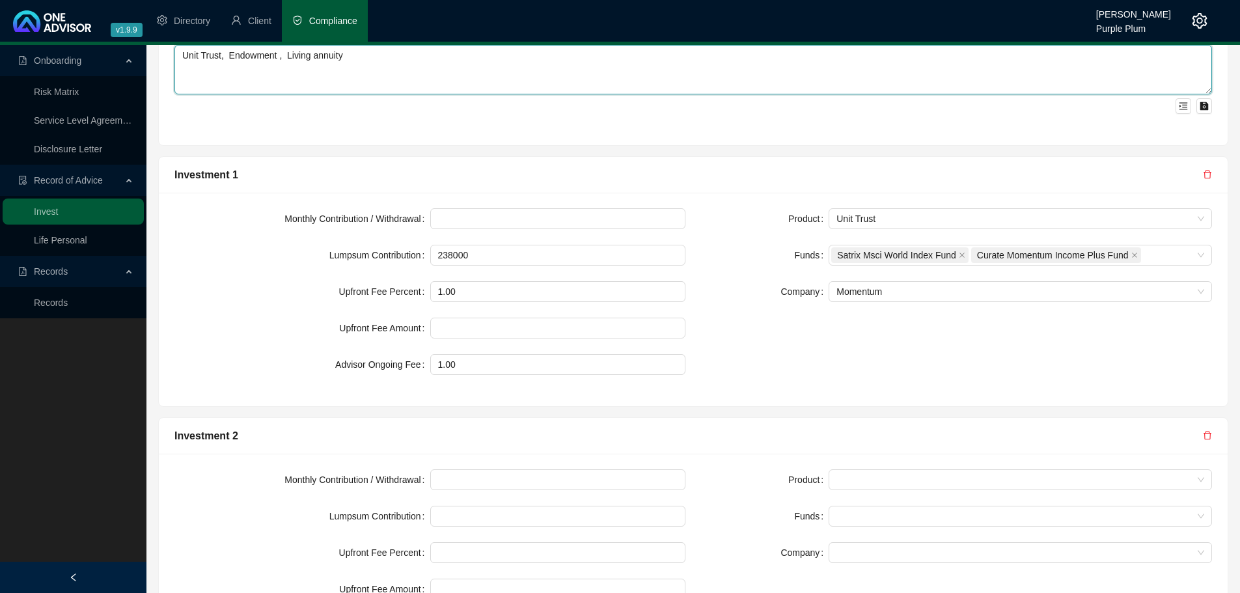
scroll to position [1200, 0]
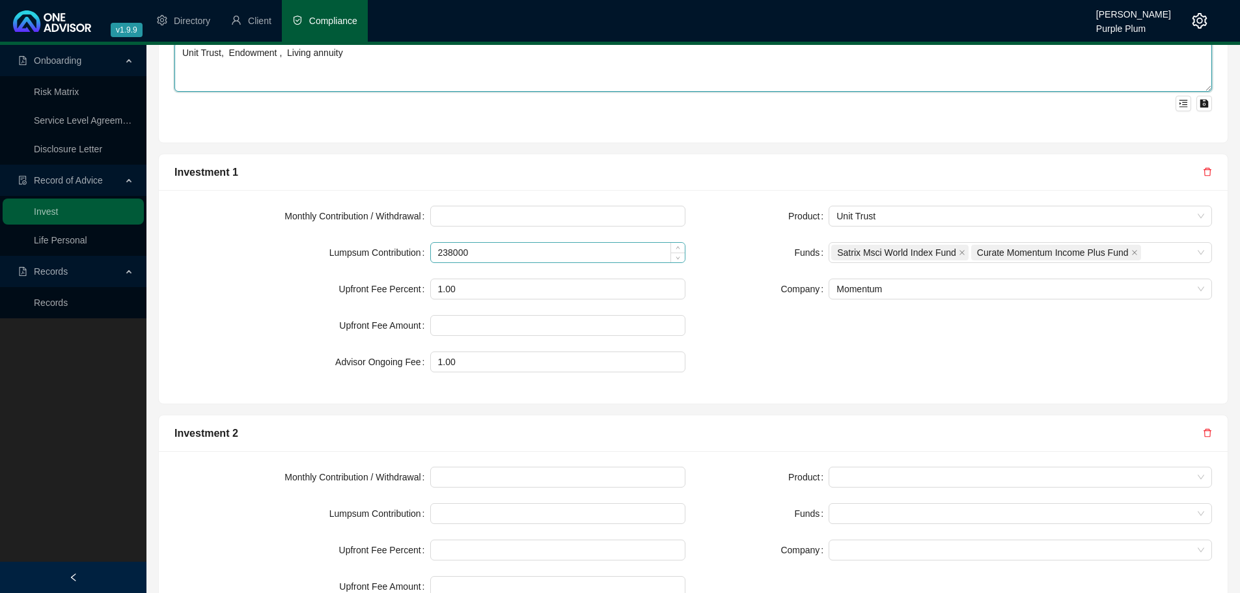
type textarea "Unit Trust, Endowment , Living annuity"
click at [476, 254] on input "238000" at bounding box center [558, 253] width 255 height 20
type input "2"
click at [959, 252] on icon "close" at bounding box center [961, 252] width 5 height 5
type input "44000"
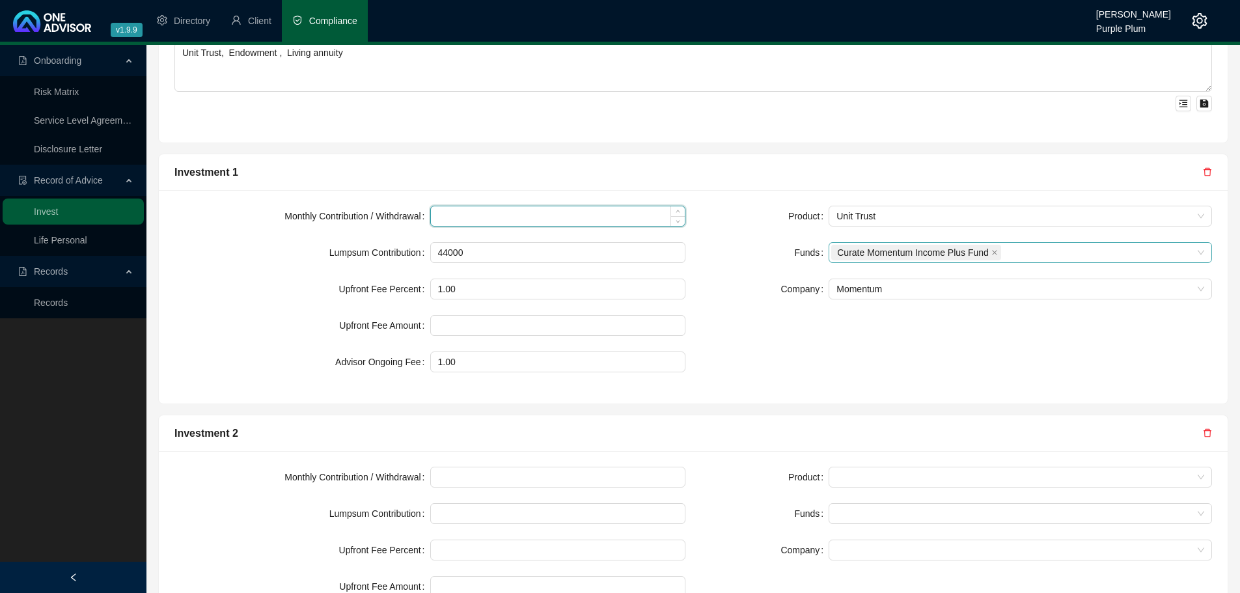
click at [482, 219] on input at bounding box center [558, 216] width 255 height 20
type input "1000"
click at [841, 311] on div "Product Unit Trust Funds Curate Momentum Income Plus Fund Company Momentum" at bounding box center [956, 297] width 527 height 182
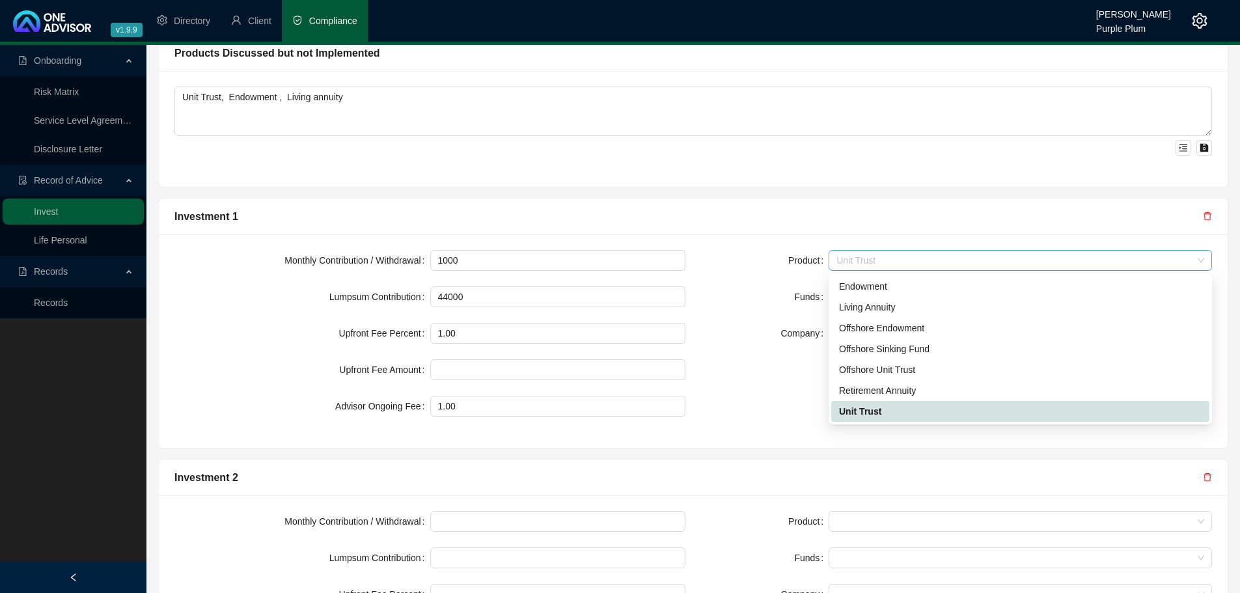
click at [991, 259] on span "Unit Trust" at bounding box center [1020, 261] width 368 height 20
click at [862, 389] on div "Retirement Annuity" at bounding box center [1020, 390] width 363 height 14
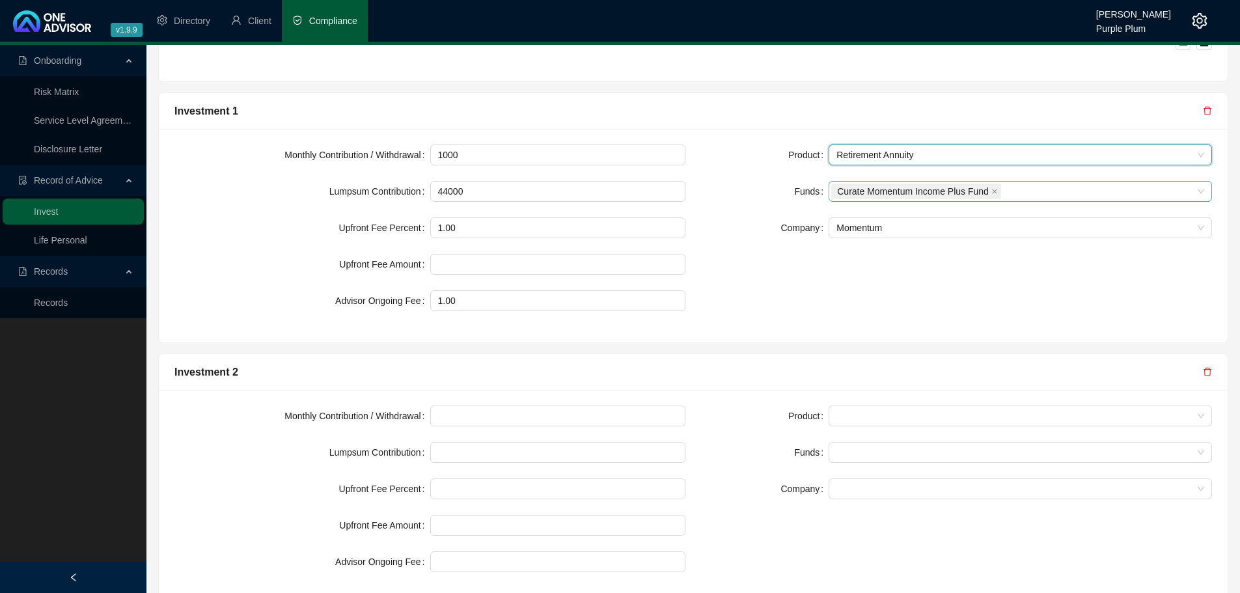
scroll to position [1271, 0]
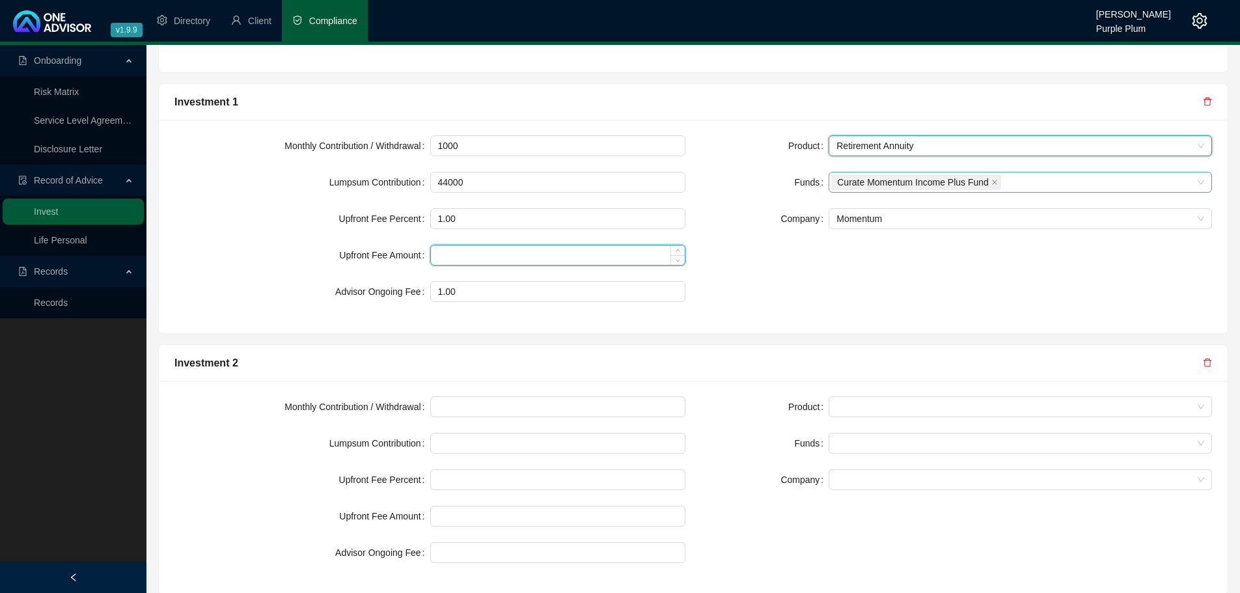
click at [456, 256] on input at bounding box center [558, 255] width 255 height 20
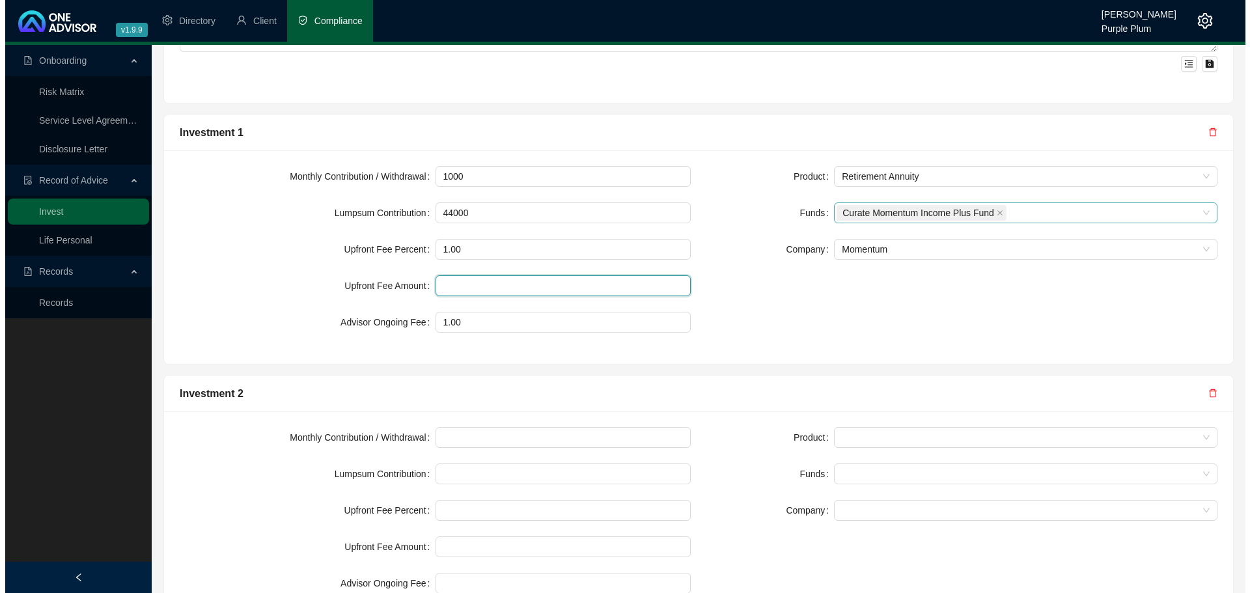
scroll to position [1229, 0]
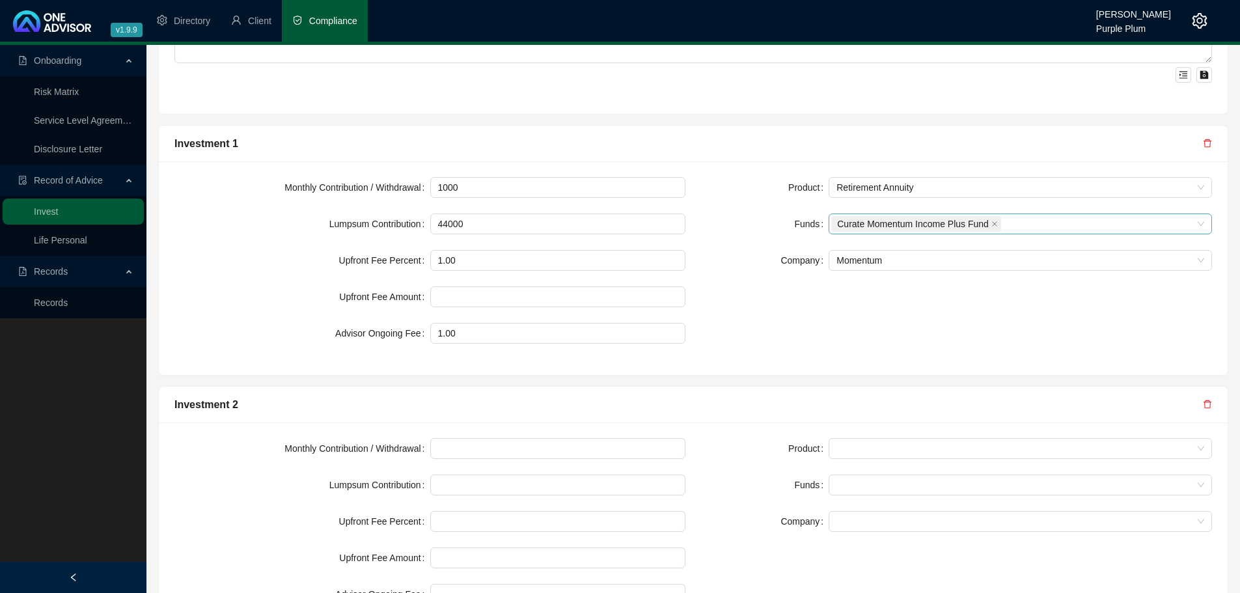
click at [1206, 403] on icon "delete" at bounding box center [1207, 404] width 9 height 9
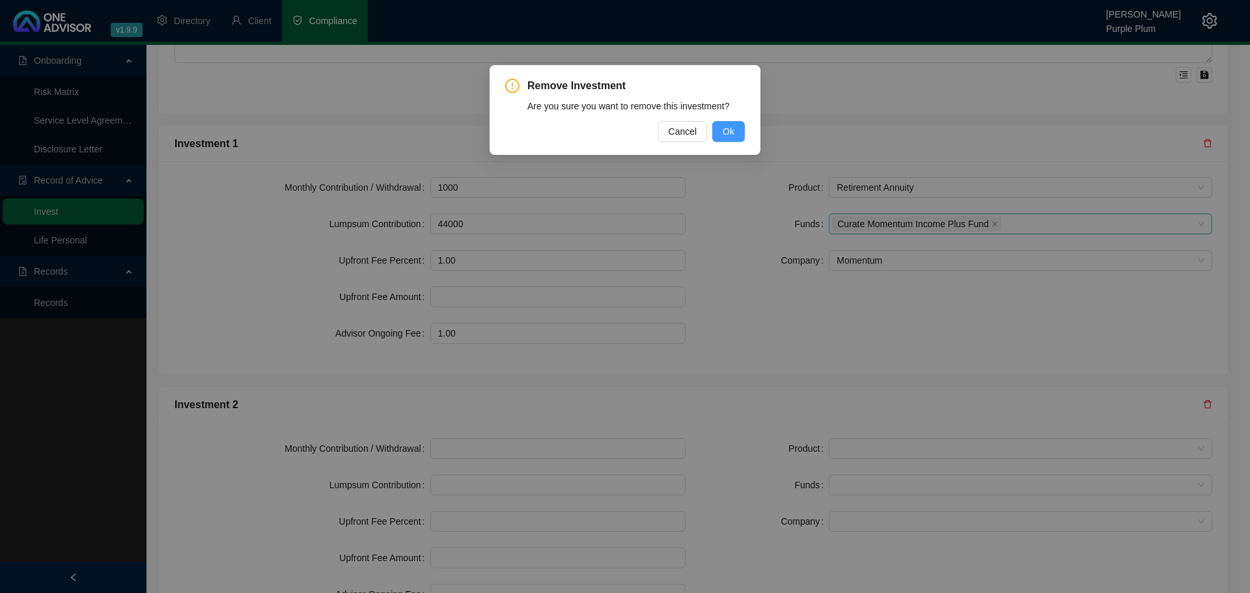
click at [727, 132] on span "Ok" at bounding box center [729, 131] width 12 height 14
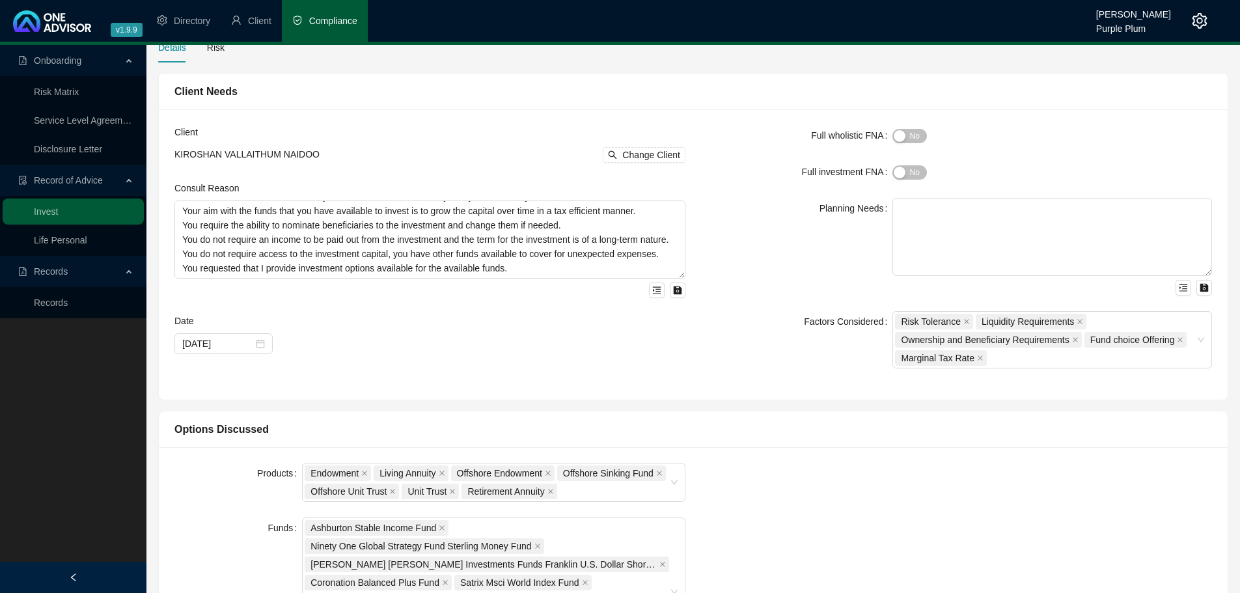
scroll to position [0, 0]
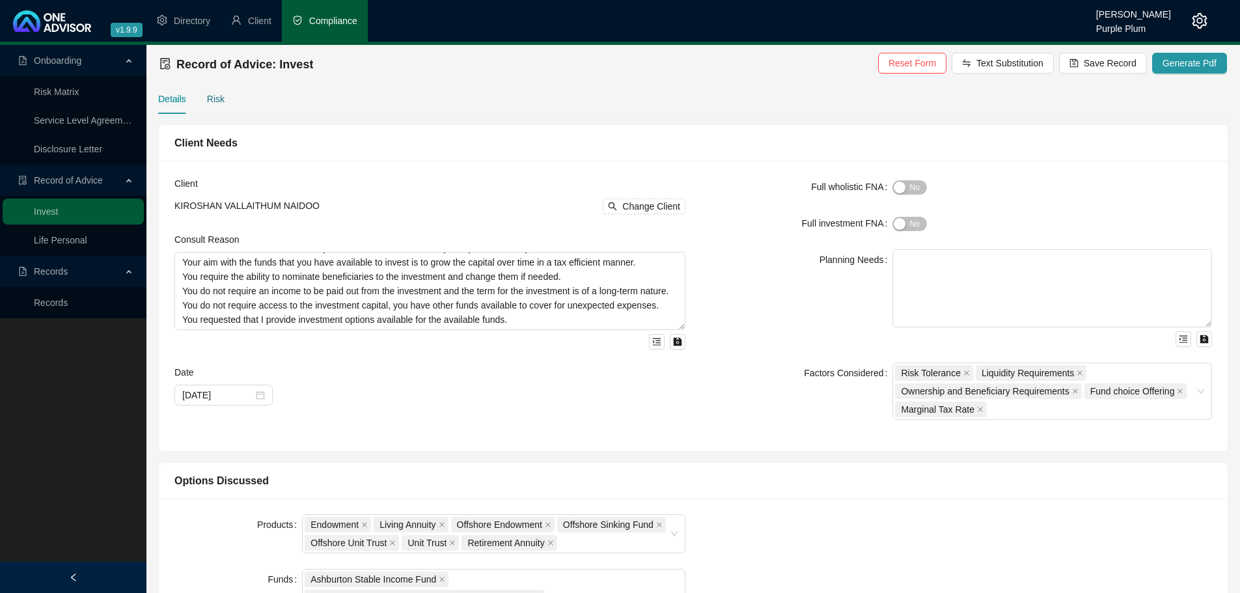
click at [214, 102] on div "Risk" at bounding box center [216, 99] width 18 height 14
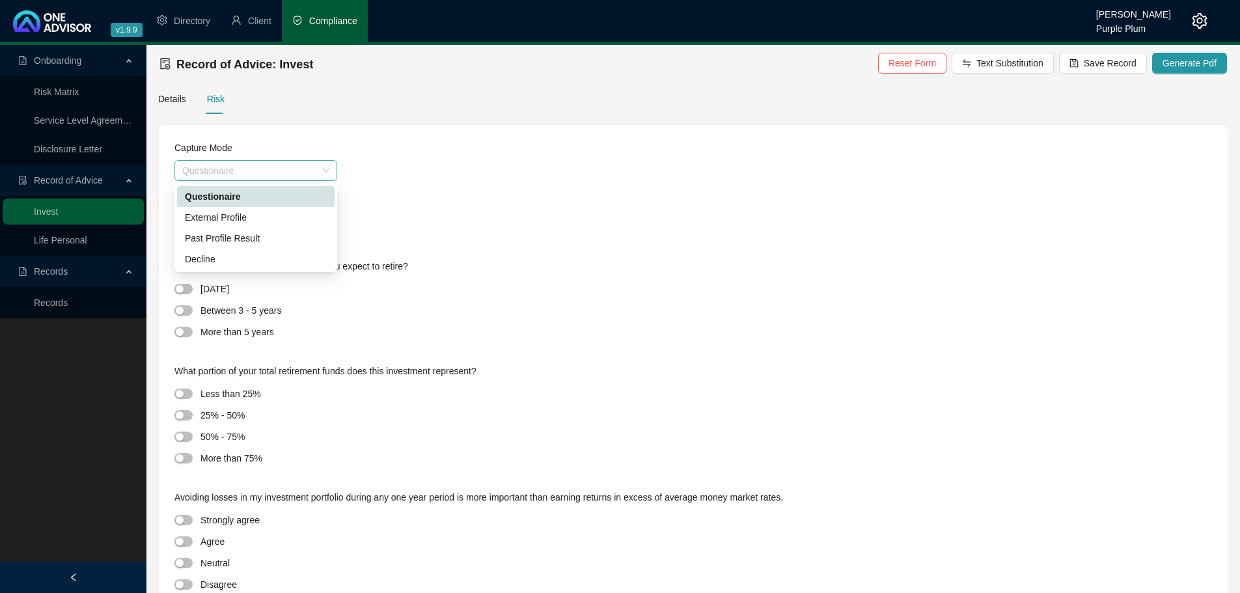
click at [291, 172] on span "Questionaire" at bounding box center [255, 171] width 147 height 20
click at [589, 168] on div "Questionaire" at bounding box center [693, 170] width 1038 height 21
click at [180, 290] on div "button" at bounding box center [180, 289] width 8 height 8
click at [177, 288] on span "button" at bounding box center [183, 289] width 18 height 10
click at [180, 312] on div "button" at bounding box center [180, 311] width 8 height 8
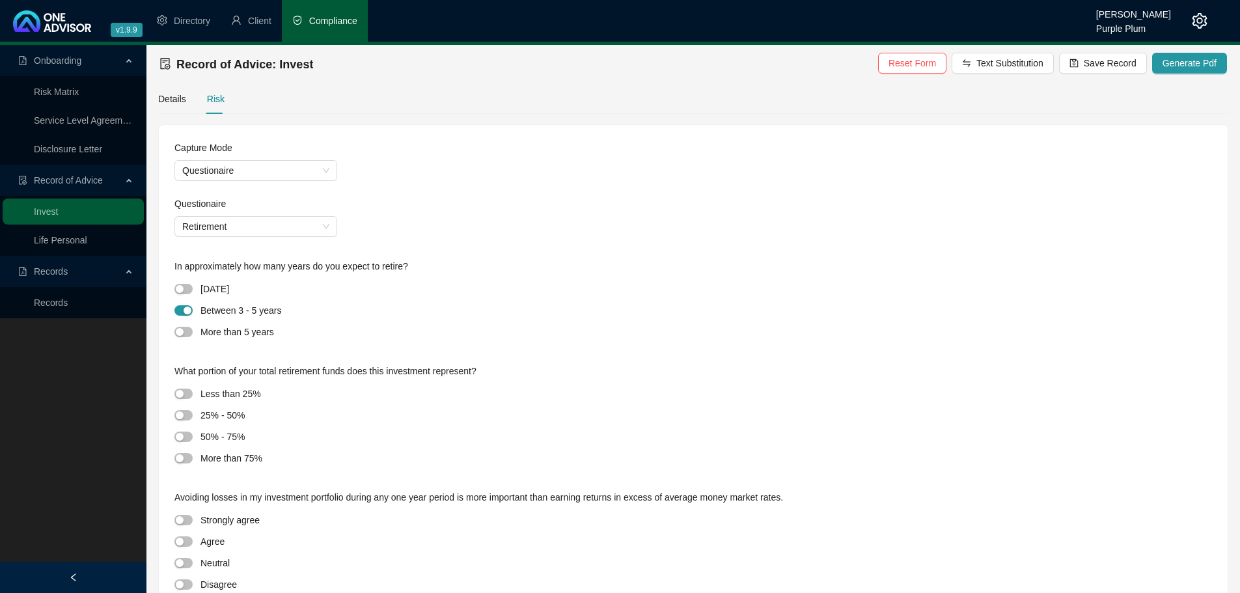
click at [184, 324] on div at bounding box center [187, 331] width 26 height 15
click at [184, 331] on span "button" at bounding box center [183, 332] width 18 height 10
click at [181, 440] on div "button" at bounding box center [180, 437] width 8 height 8
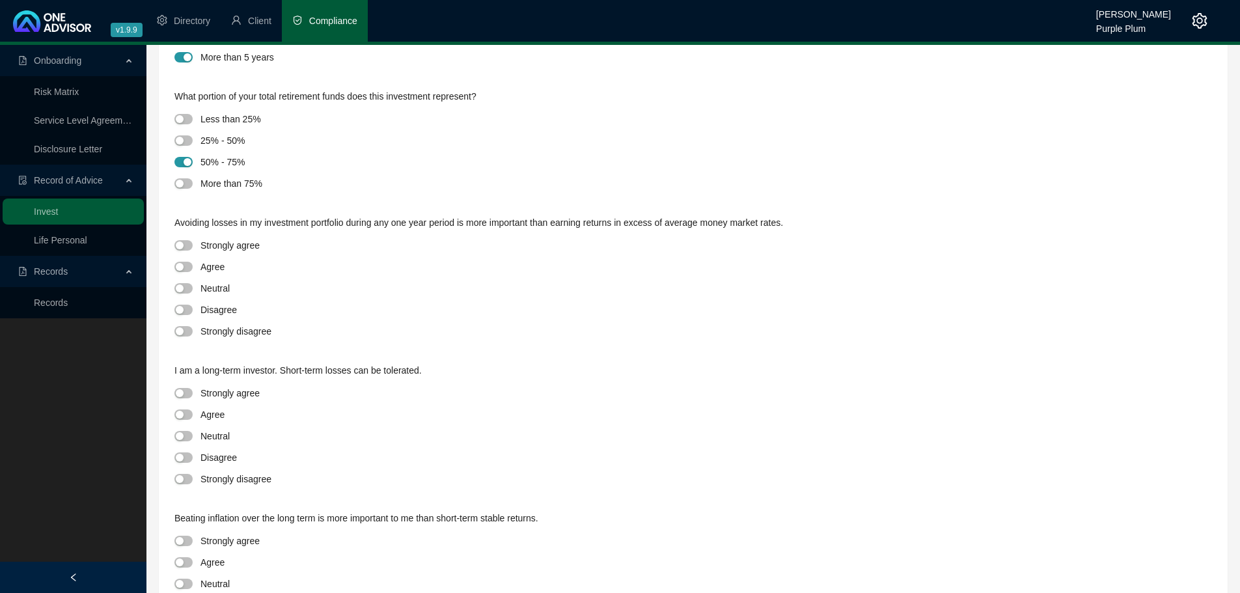
scroll to position [279, 0]
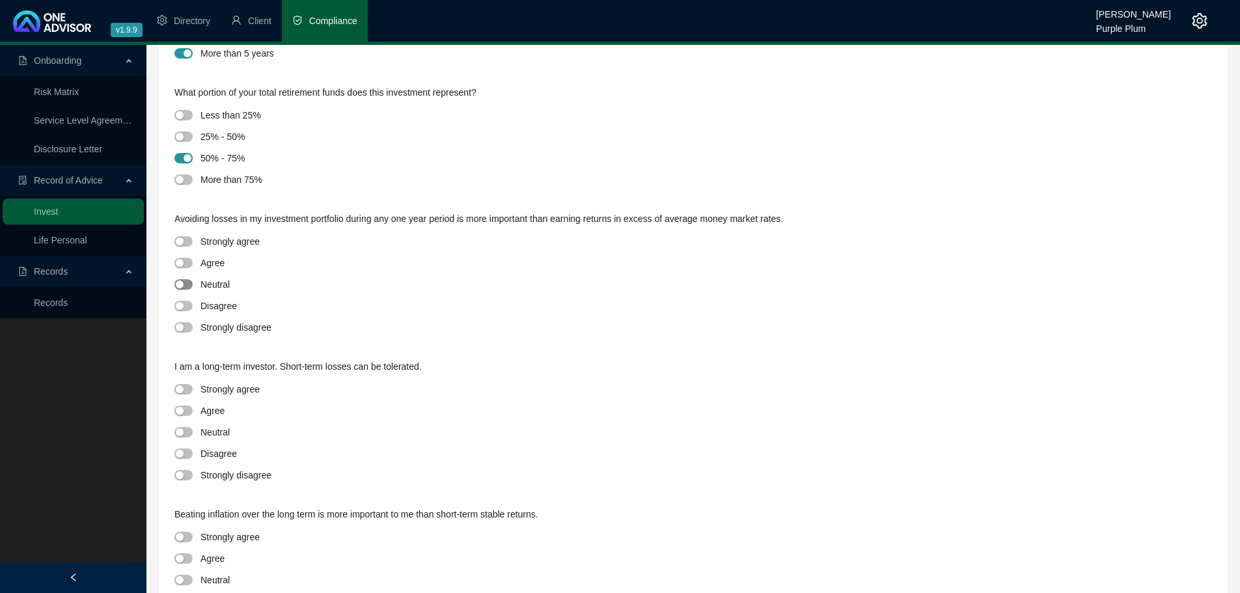
click at [179, 286] on div "button" at bounding box center [180, 285] width 8 height 8
click at [183, 429] on div "button" at bounding box center [180, 432] width 8 height 8
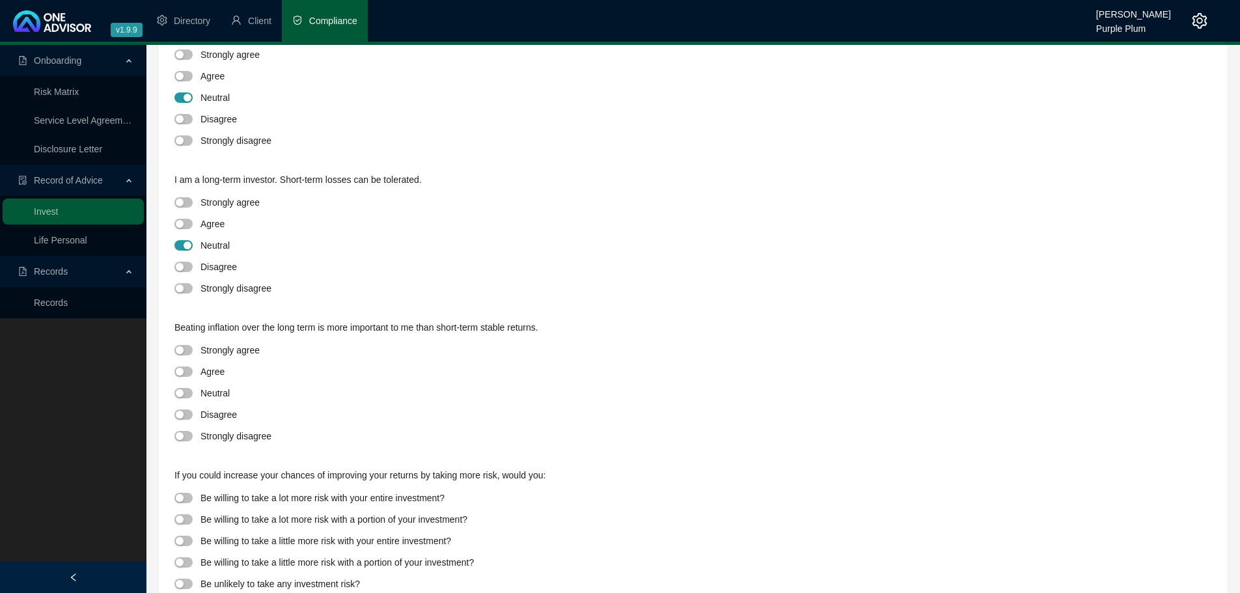
scroll to position [468, 0]
drag, startPoint x: 184, startPoint y: 393, endPoint x: 237, endPoint y: 393, distance: 53.4
click at [184, 393] on button "button" at bounding box center [183, 390] width 18 height 10
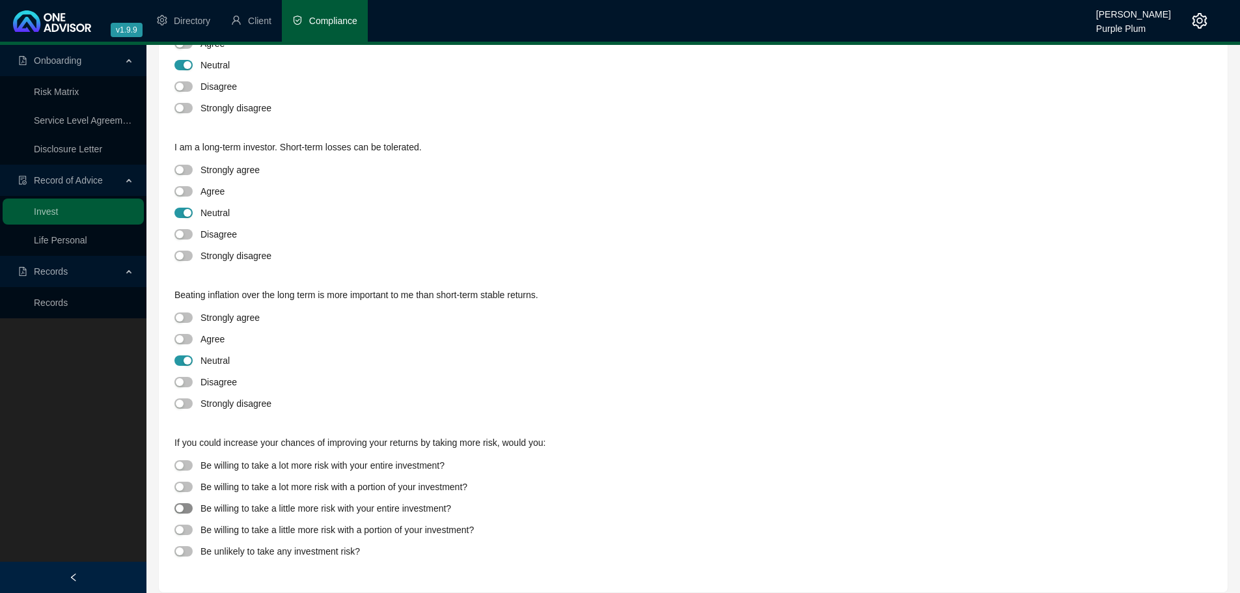
click at [180, 505] on div "button" at bounding box center [180, 508] width 8 height 8
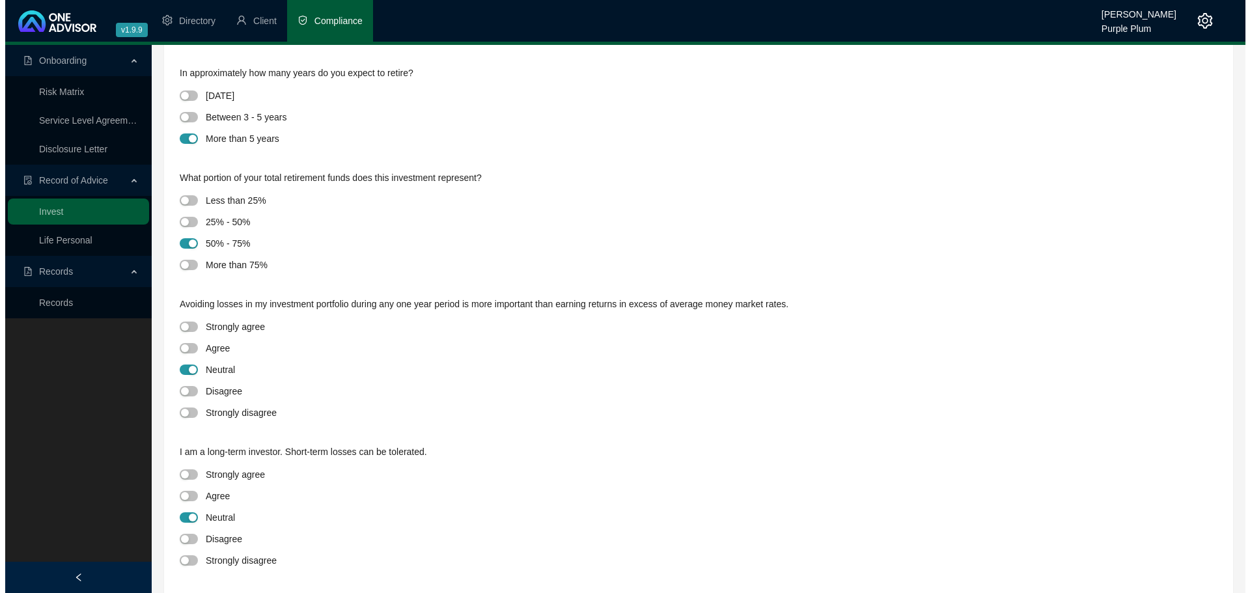
scroll to position [0, 0]
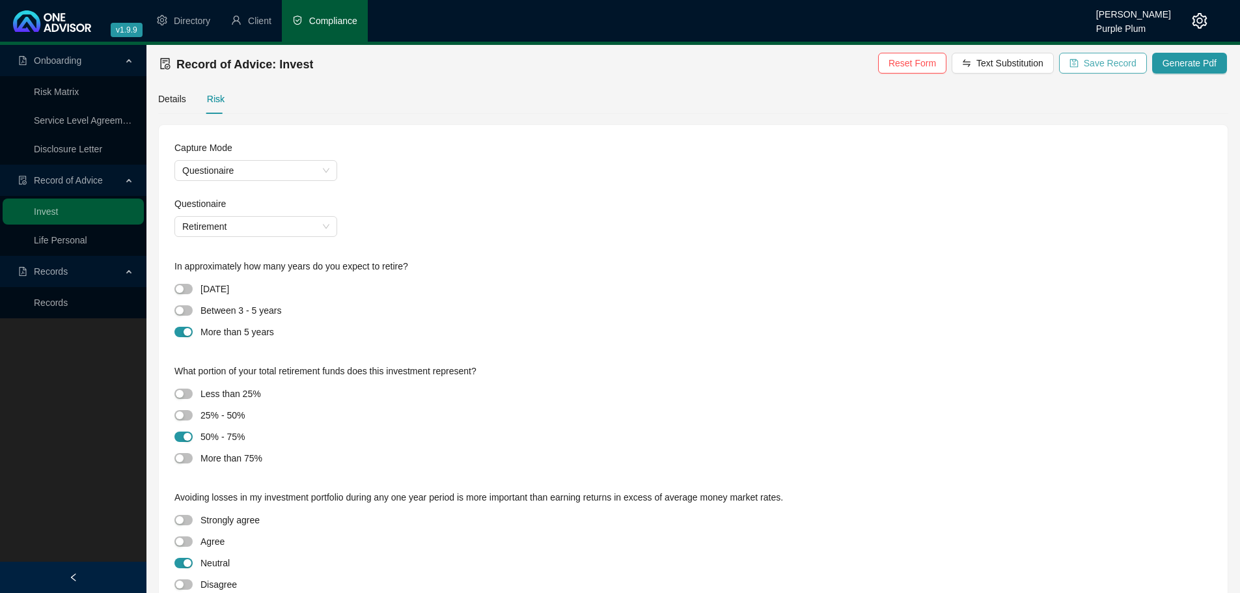
click at [1110, 61] on span "Save Record" at bounding box center [1110, 63] width 53 height 14
click at [1180, 62] on span "Generate Pdf" at bounding box center [1190, 63] width 54 height 14
